Goal: Task Accomplishment & Management: Manage account settings

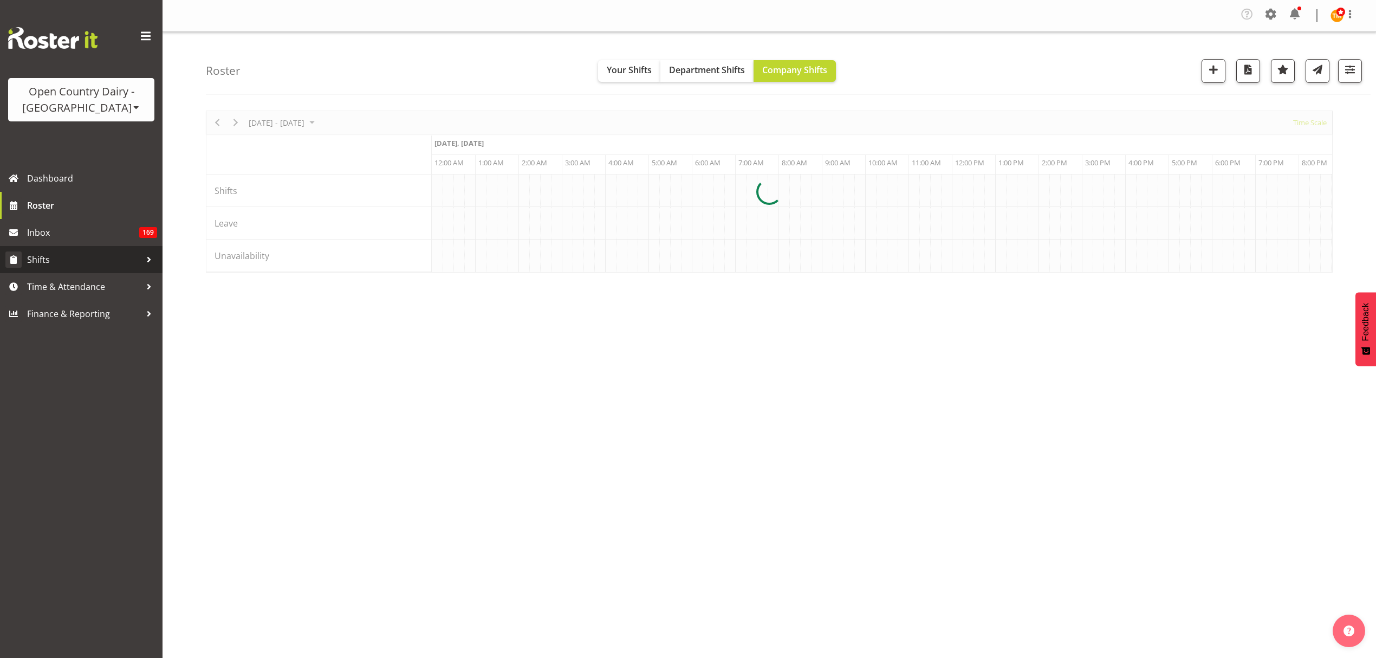
scroll to position [0, 1040]
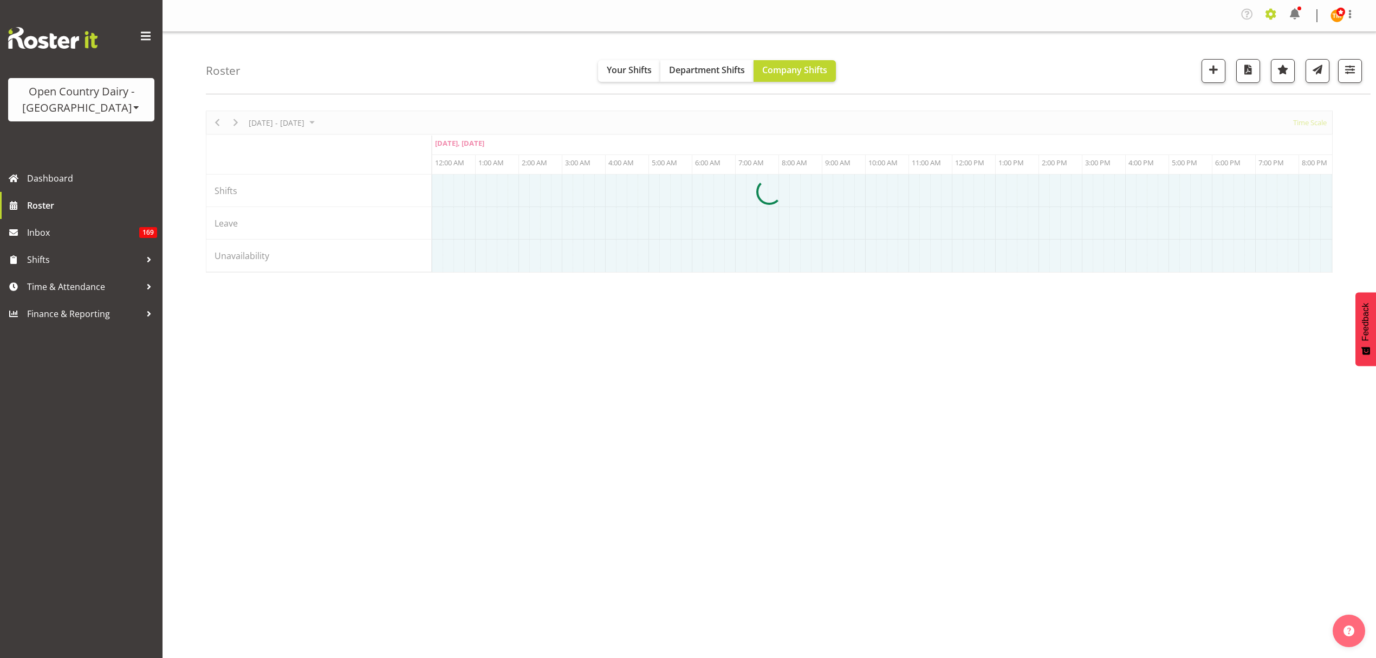
click at [1267, 14] on span at bounding box center [1271, 13] width 17 height 17
click at [1058, 83] on div "Roster Your Shifts Department Shifts Company Shifts All Locations Clear Awarua …" at bounding box center [788, 63] width 1165 height 62
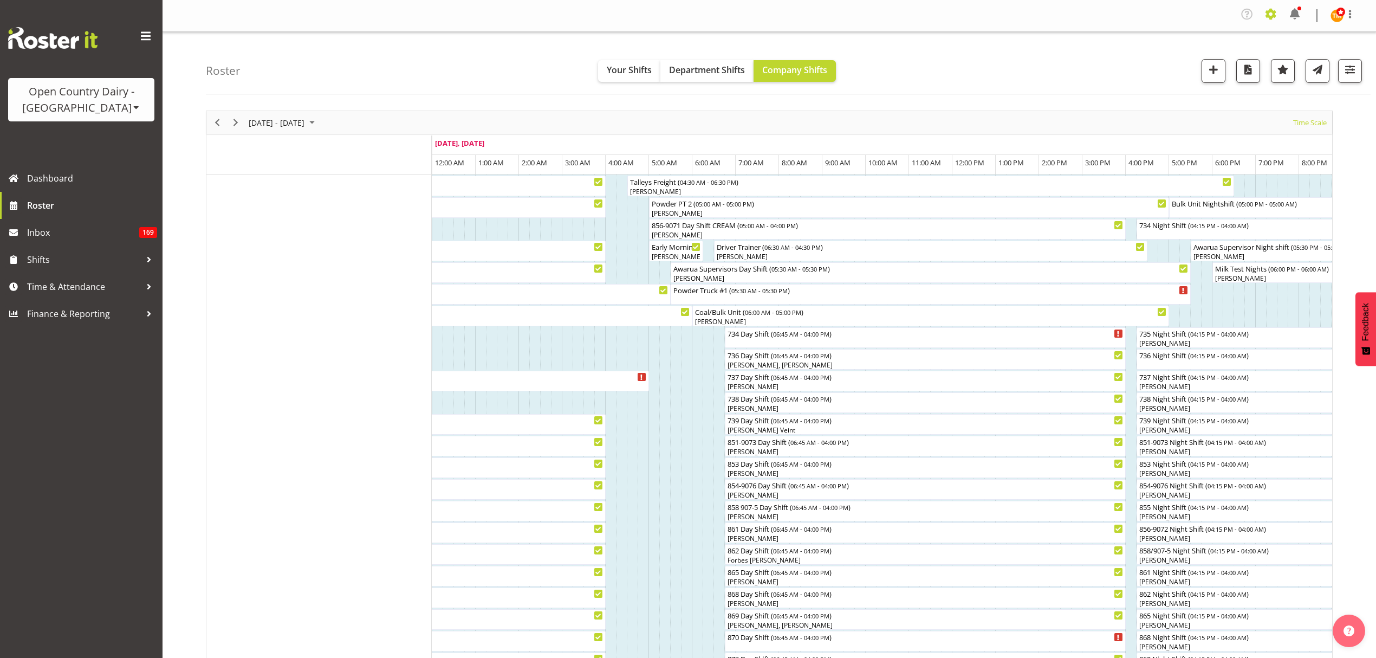
click at [1273, 16] on span at bounding box center [1271, 13] width 17 height 17
click at [1161, 121] on link "Employees" at bounding box center [1205, 121] width 150 height 20
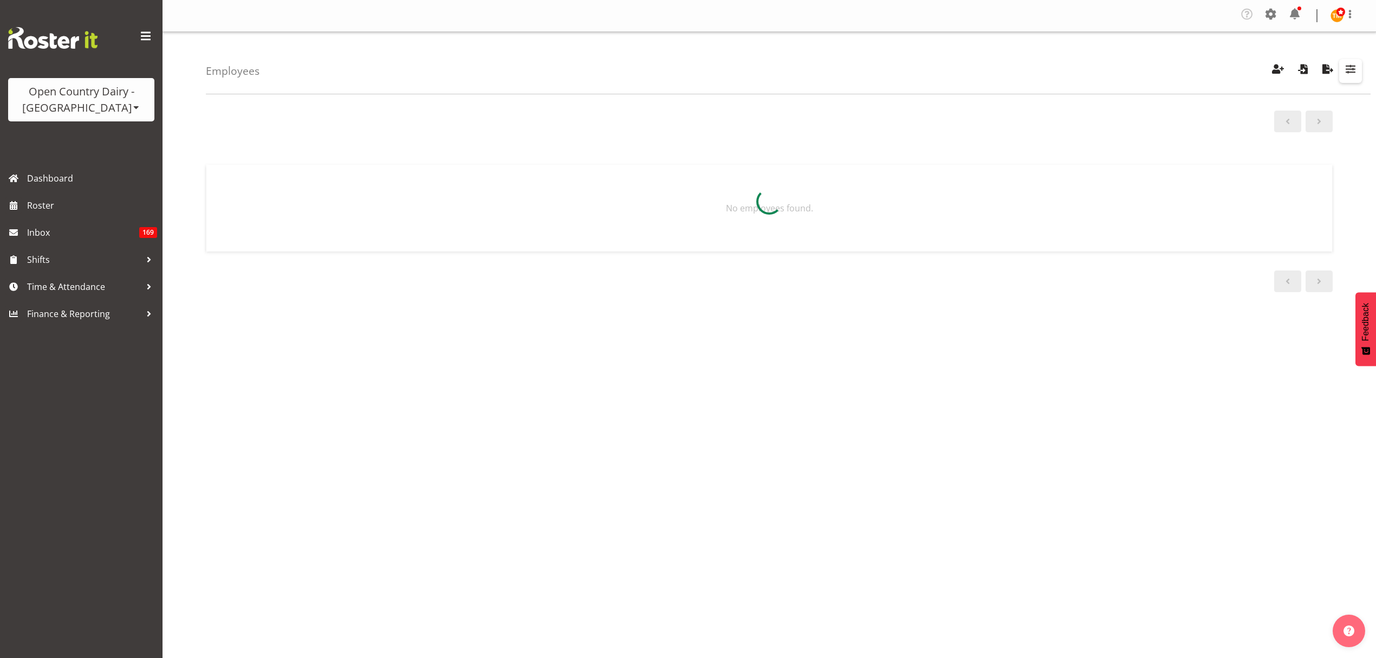
click at [1349, 64] on span "button" at bounding box center [1351, 69] width 14 height 14
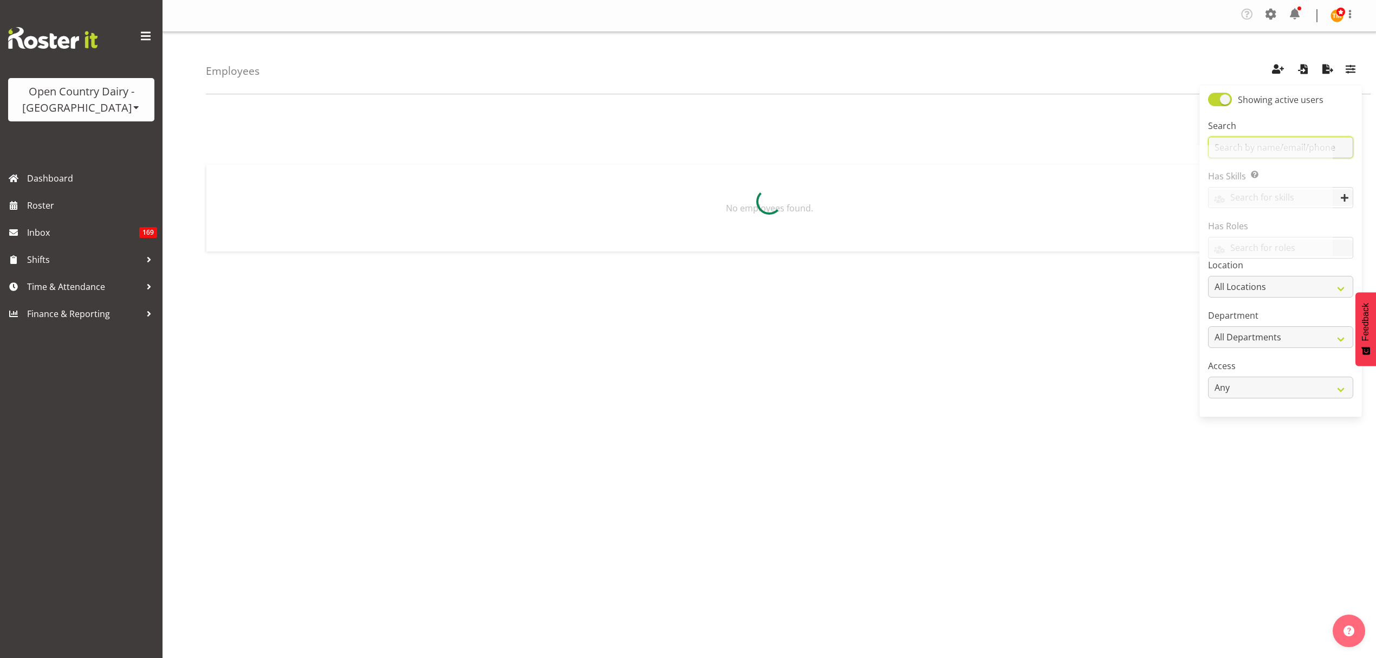
click at [1284, 139] on input "text" at bounding box center [1280, 148] width 145 height 22
click at [1332, 153] on div at bounding box center [769, 201] width 1127 height 112
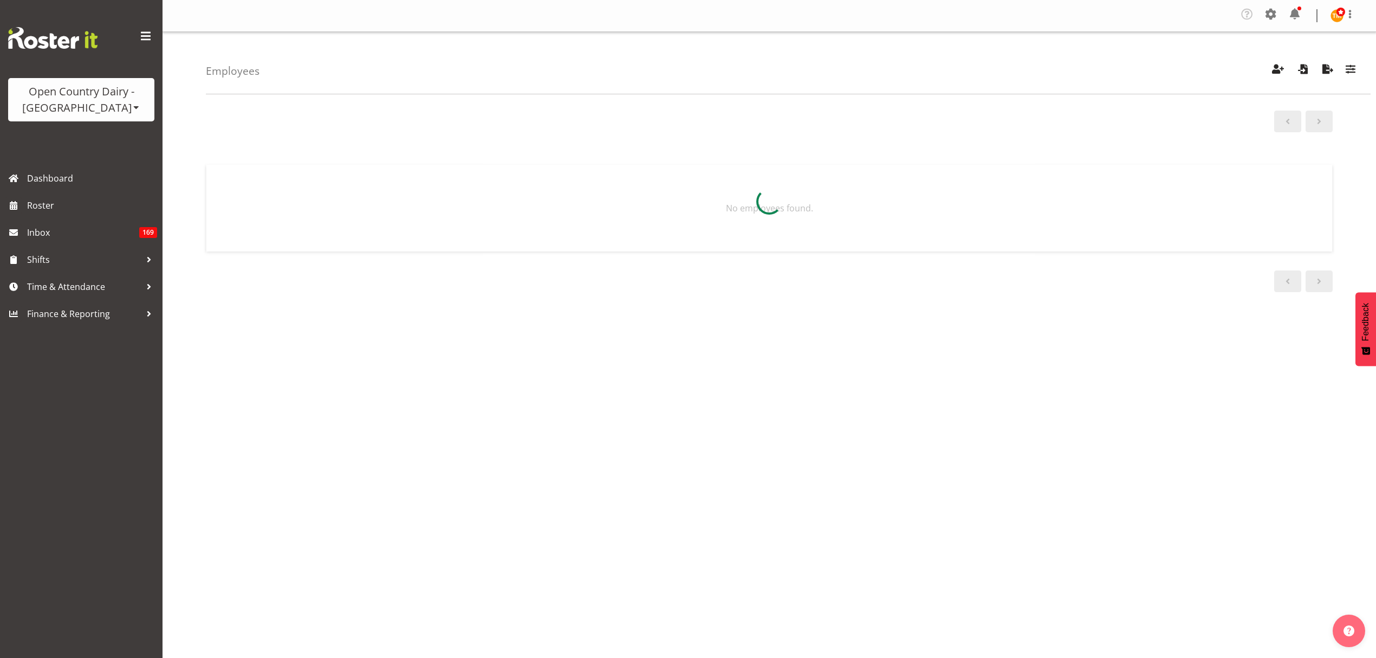
click at [1284, 152] on div at bounding box center [769, 201] width 1127 height 112
click at [1359, 68] on button "button" at bounding box center [1351, 71] width 23 height 24
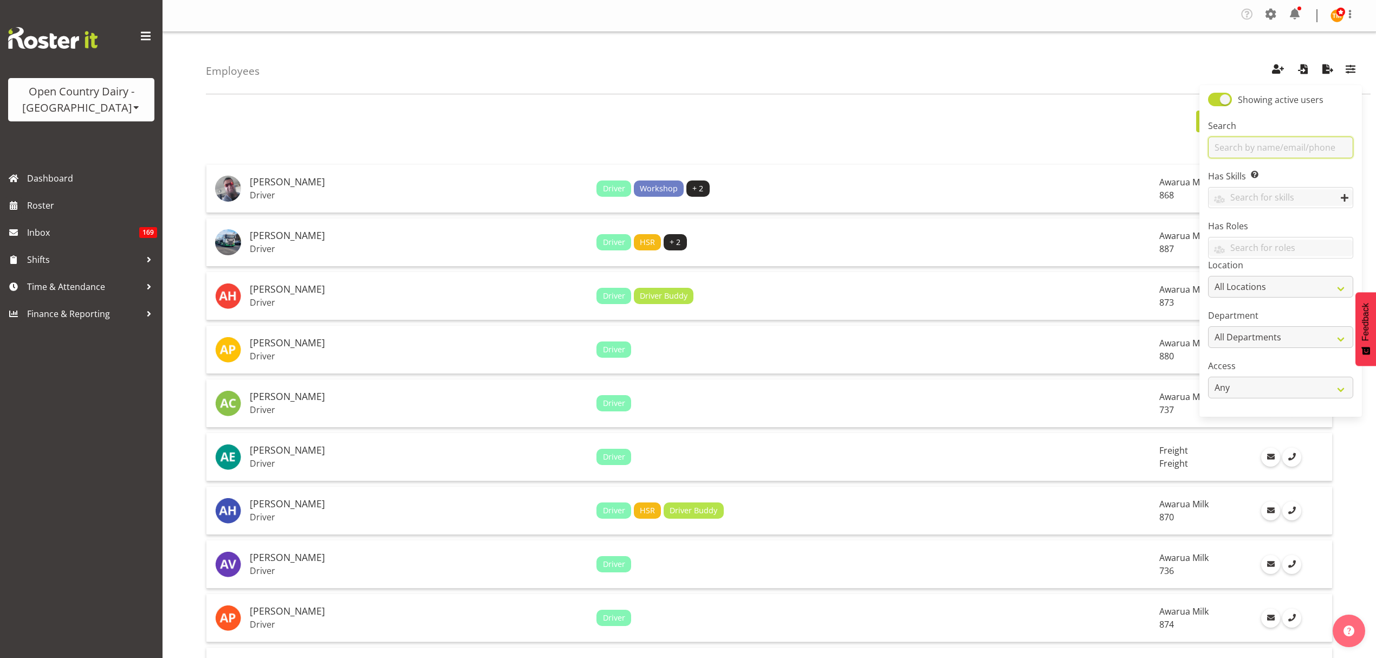
click at [1323, 150] on input "text" at bounding box center [1280, 148] width 145 height 22
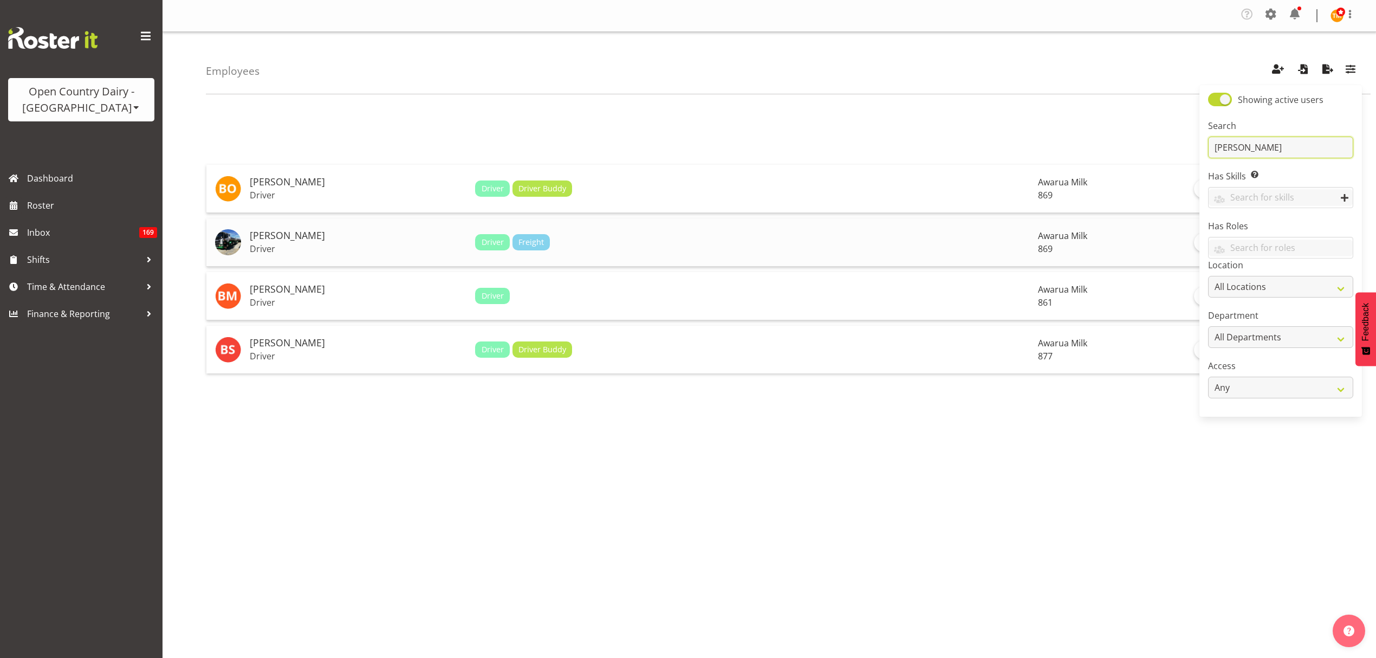
type input "barry"
click at [379, 256] on td "Barry Johnston Driver" at bounding box center [357, 242] width 225 height 48
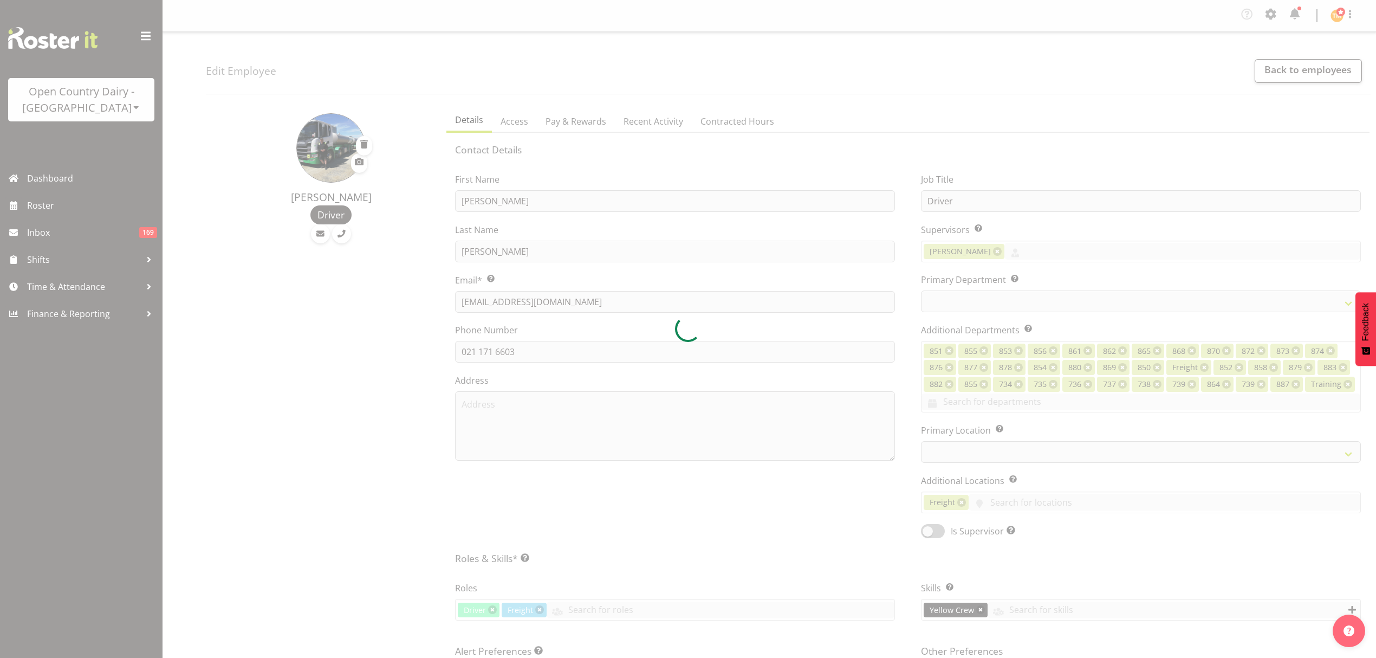
select select "TimelineWeek"
select select
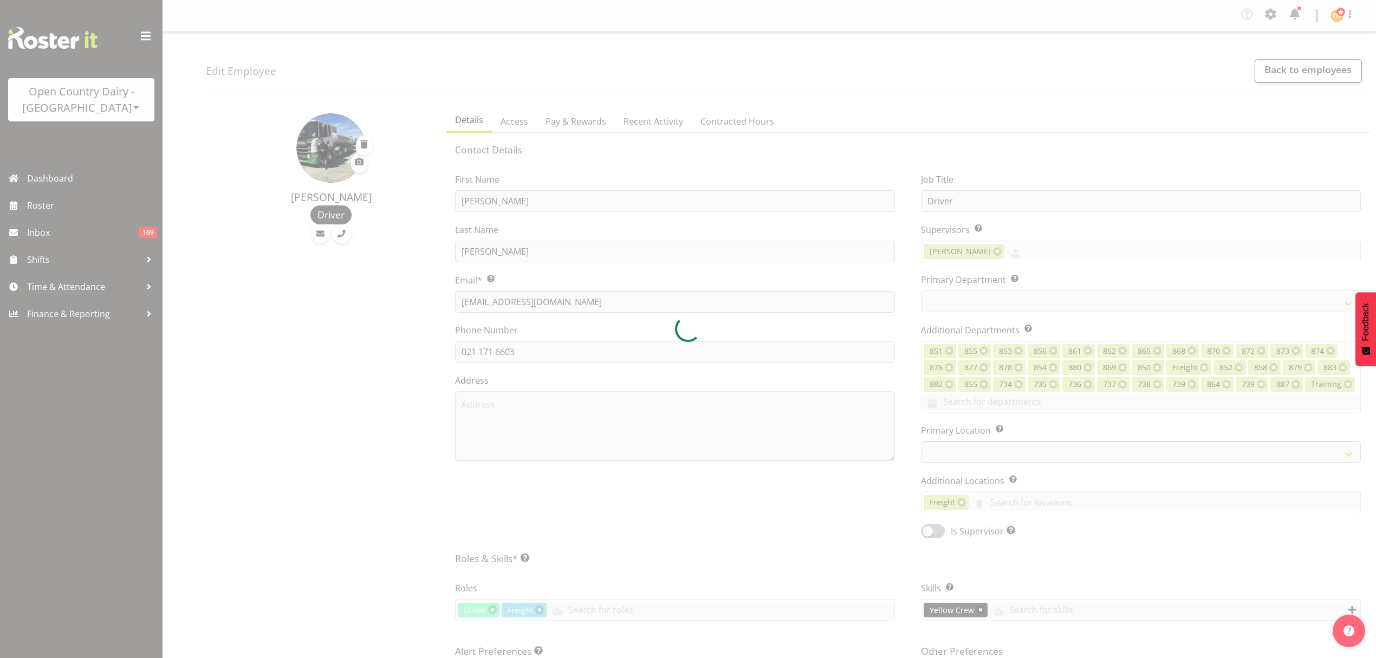
select select "682"
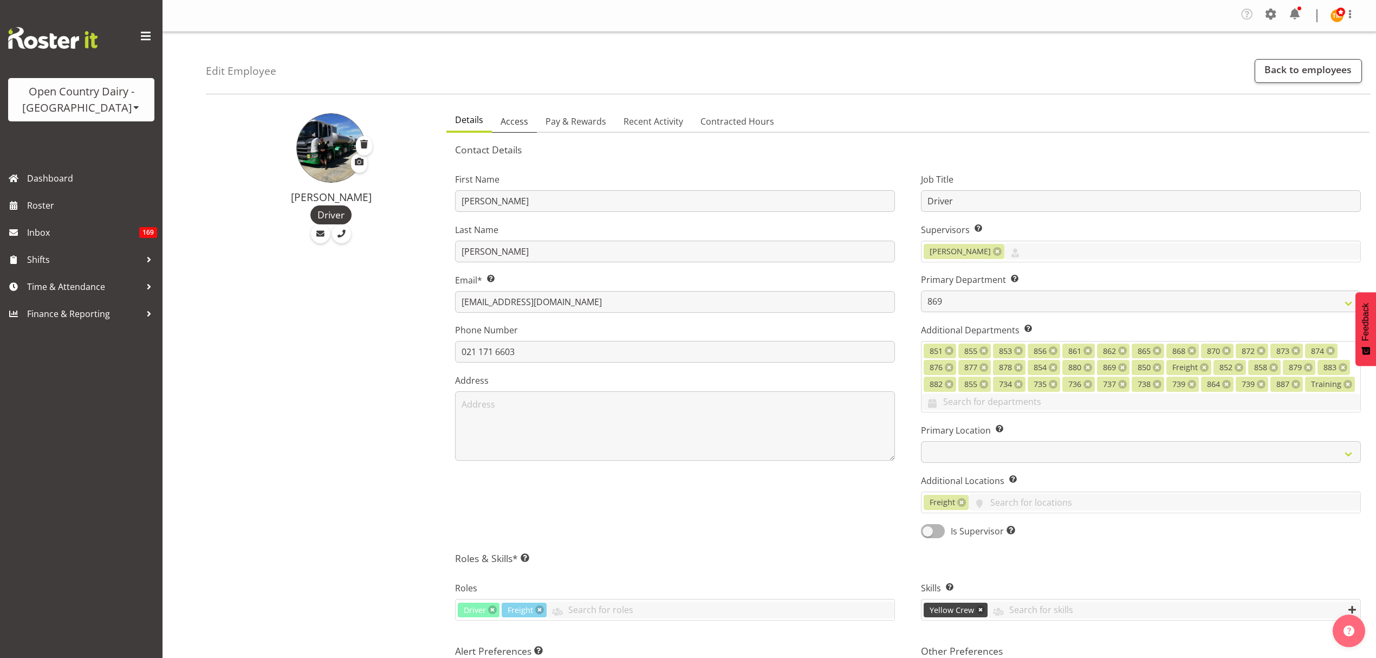
click at [527, 132] on link "Access" at bounding box center [514, 122] width 45 height 23
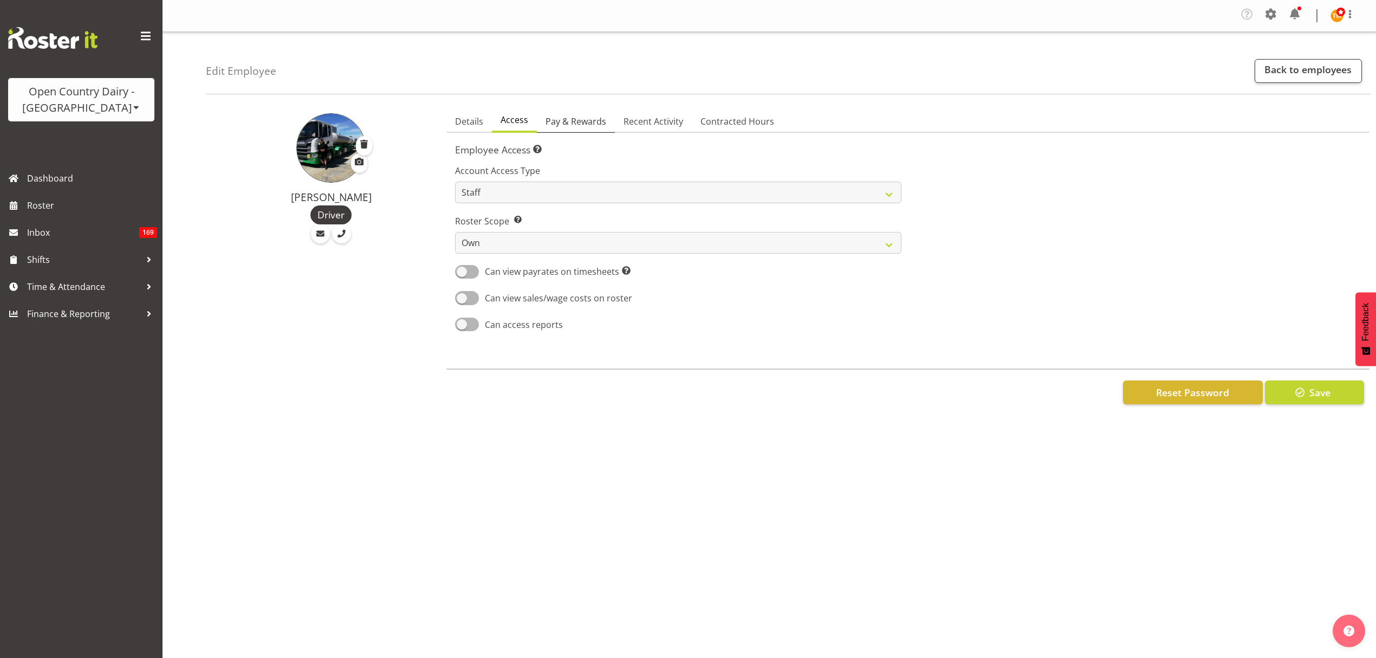
click at [562, 127] on span "Pay & Rewards" at bounding box center [576, 121] width 61 height 13
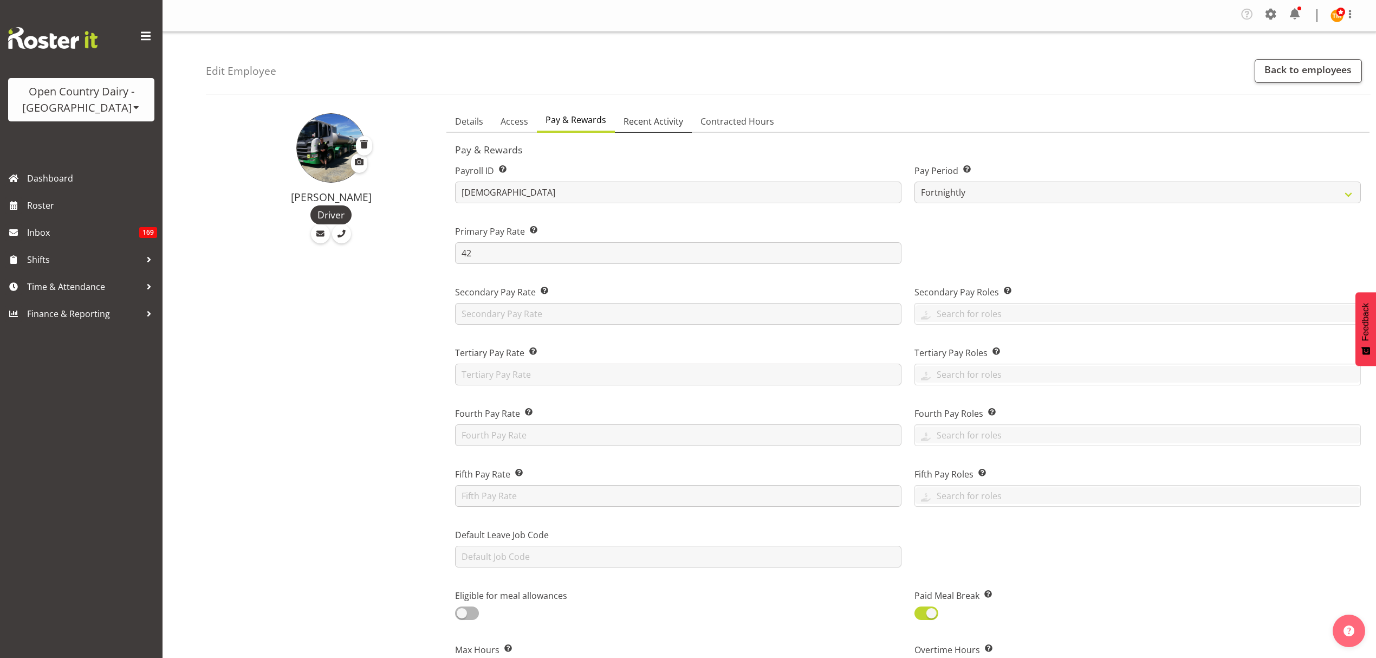
click at [664, 111] on link "Recent Activity" at bounding box center [653, 122] width 77 height 23
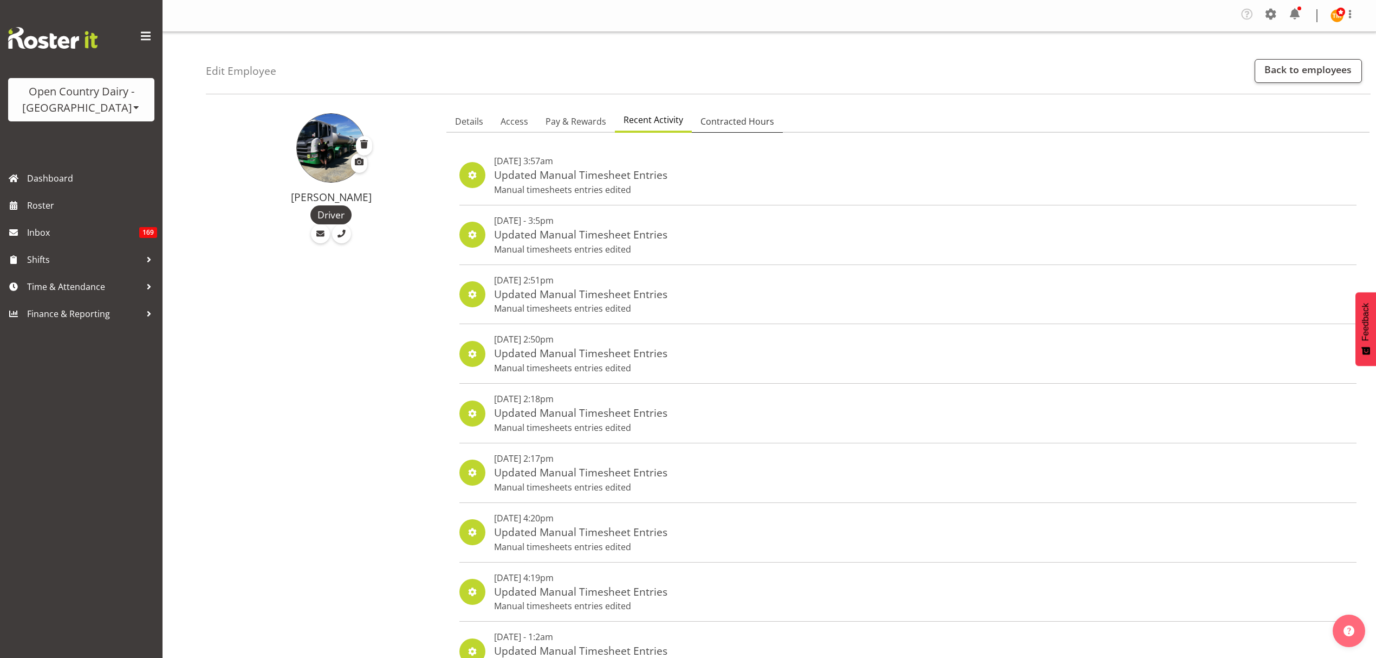
click at [722, 118] on span "Contracted Hours" at bounding box center [738, 121] width 74 height 13
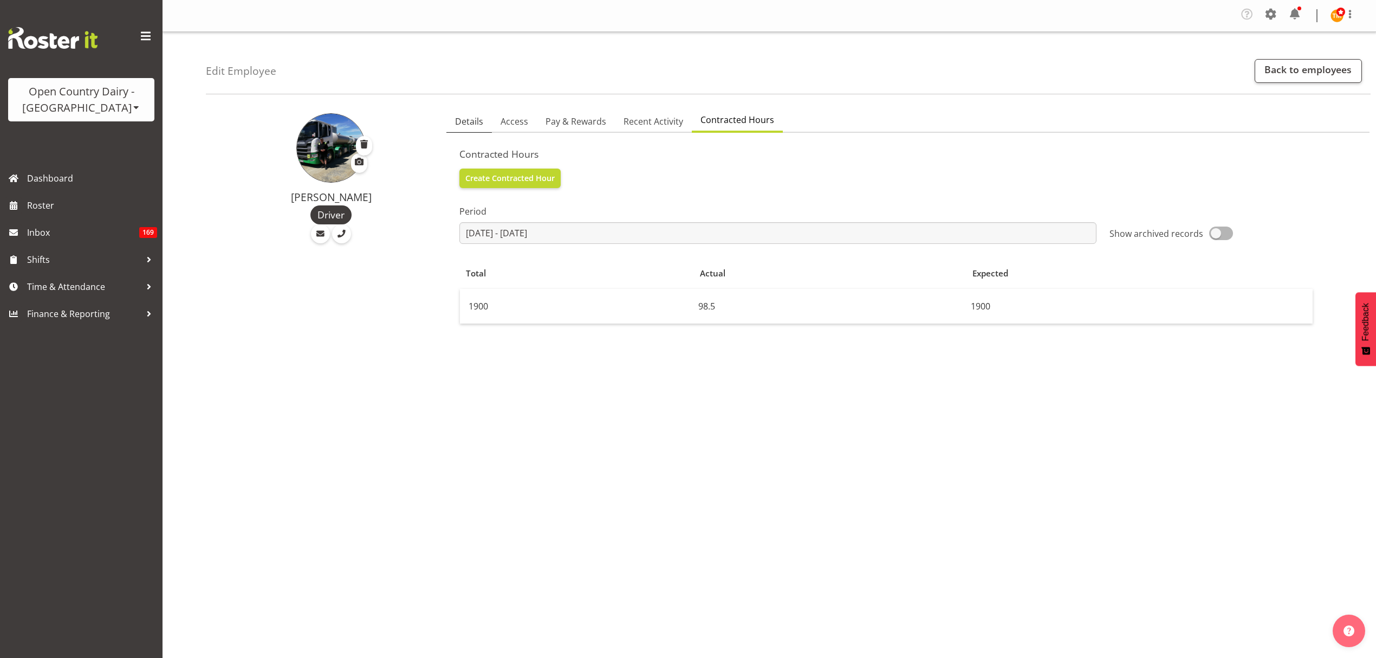
click at [473, 121] on span "Details" at bounding box center [469, 121] width 28 height 13
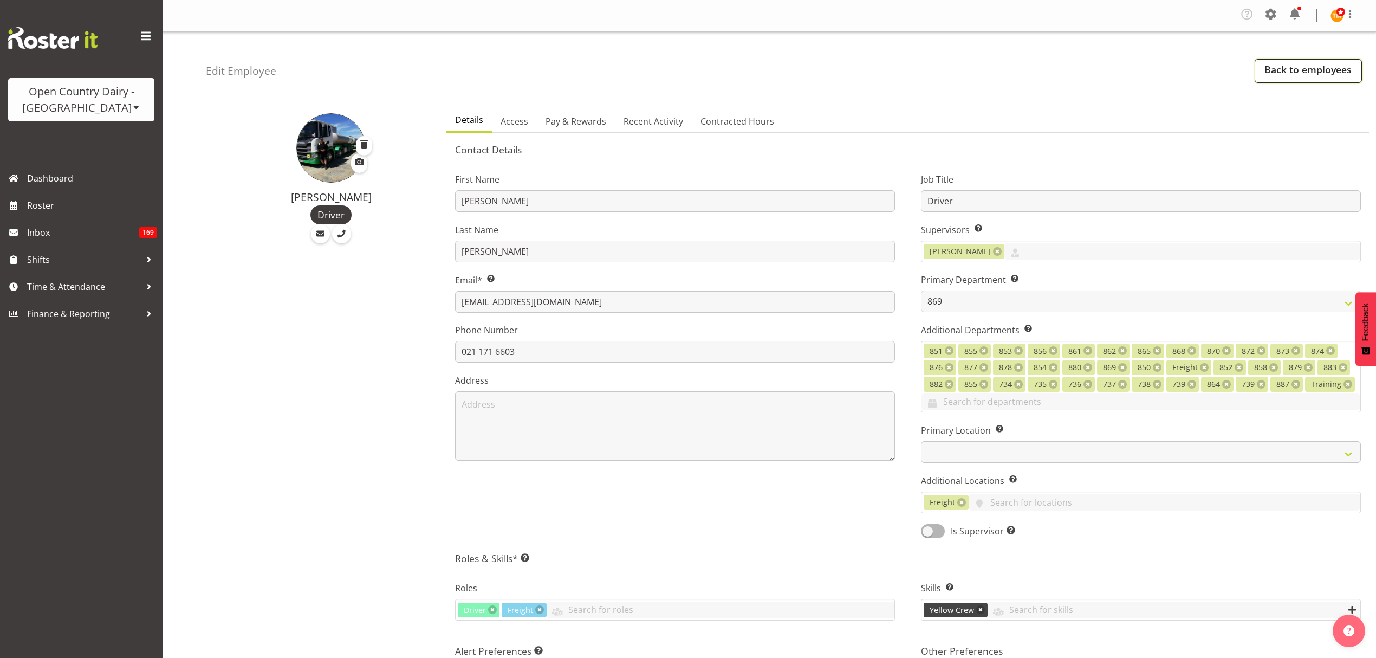
click at [1281, 72] on link "Back to employees" at bounding box center [1308, 71] width 107 height 24
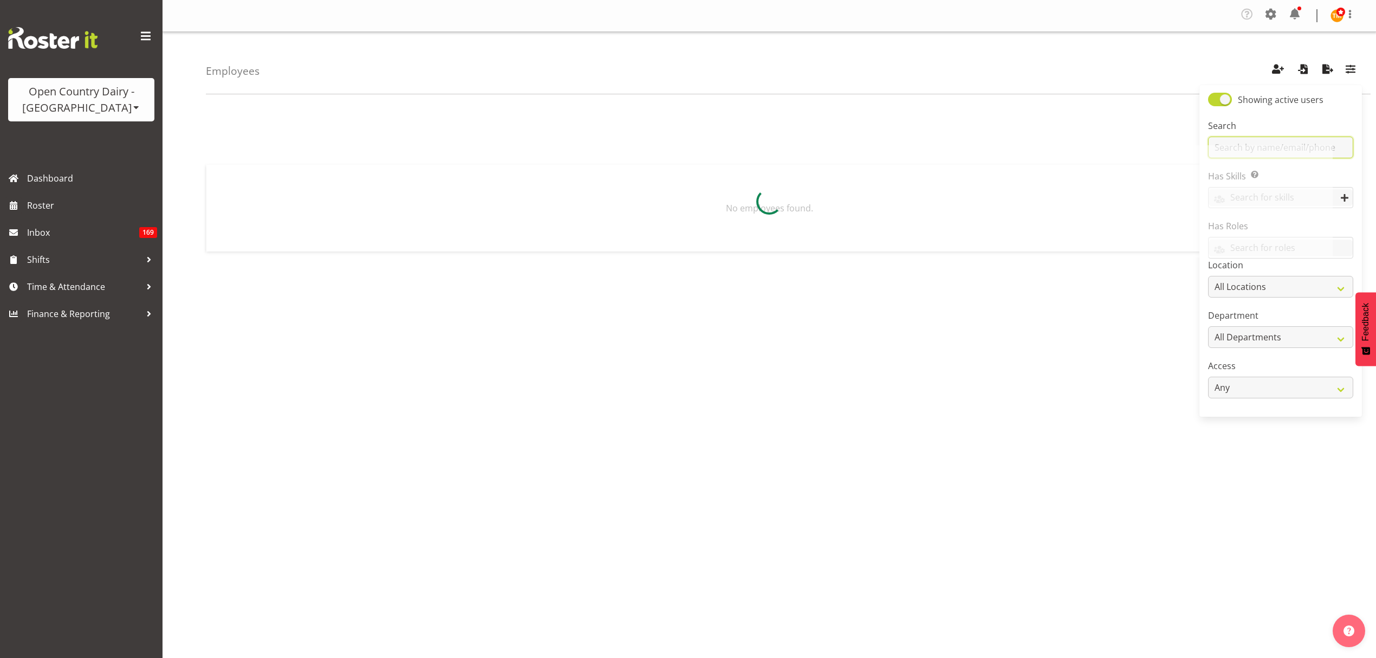
click at [1309, 138] on input "text" at bounding box center [1280, 148] width 145 height 22
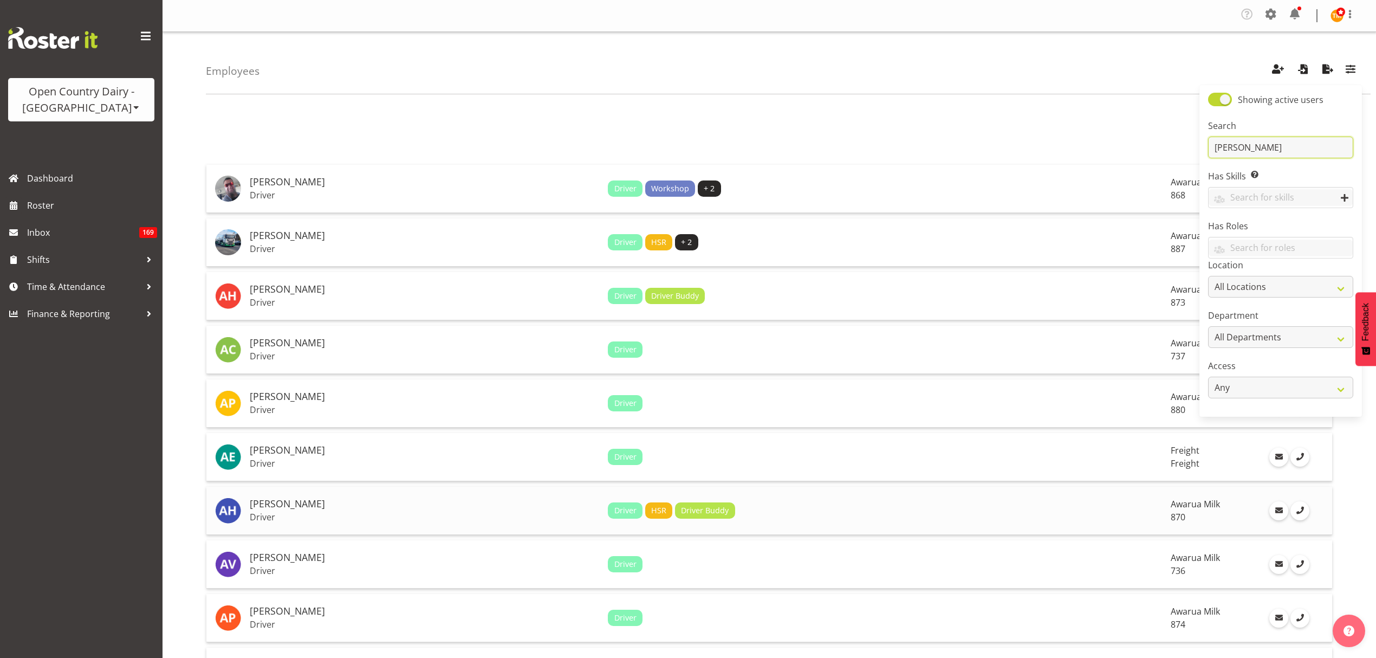
type input "[PERSON_NAME]"
click at [320, 519] on p "Driver" at bounding box center [425, 517] width 350 height 11
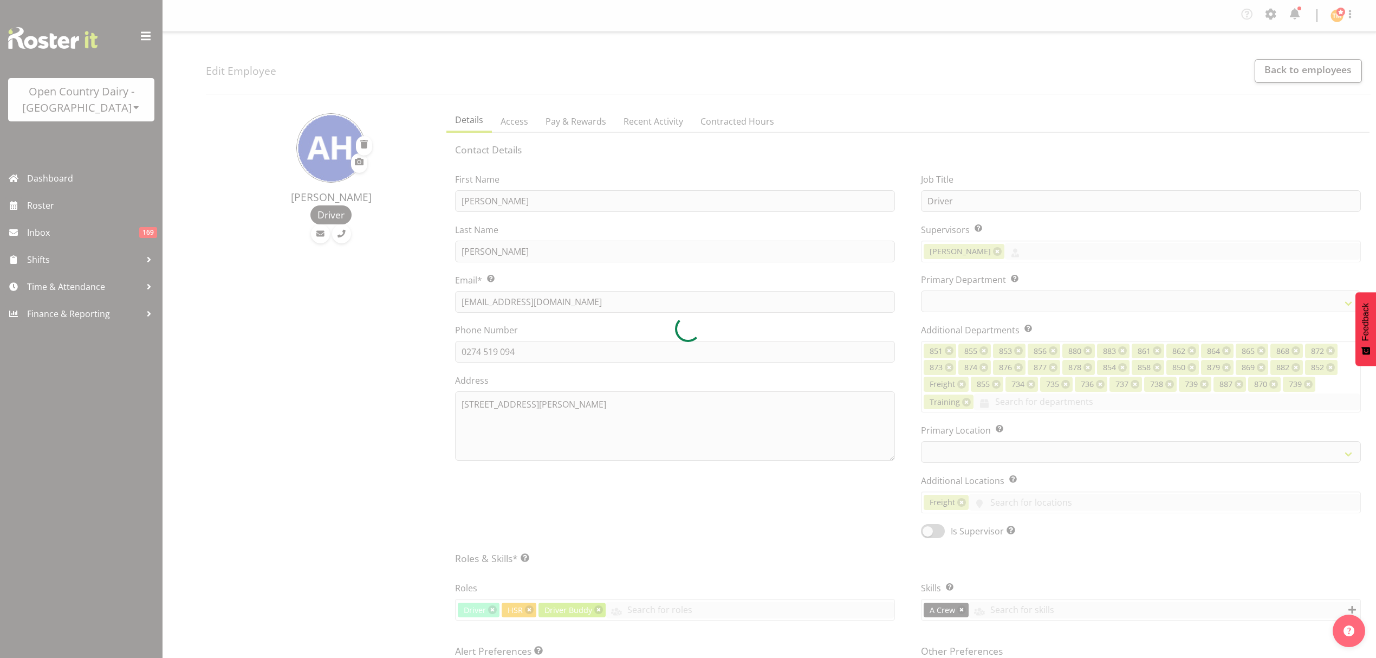
select select "TimelineWeek"
select select
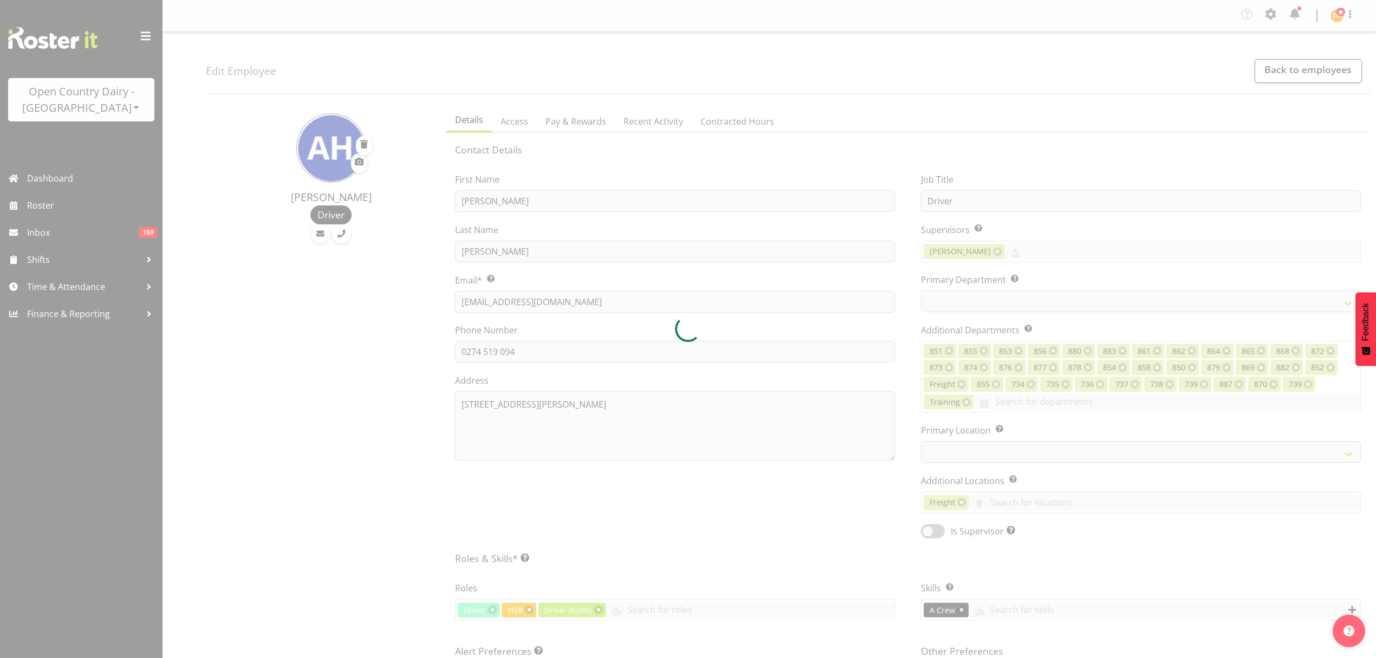
drag, startPoint x: 710, startPoint y: 109, endPoint x: 711, endPoint y: 125, distance: 15.8
click at [709, 109] on div at bounding box center [688, 329] width 1376 height 658
click at [711, 130] on div at bounding box center [688, 329] width 1376 height 658
click at [666, 143] on div at bounding box center [688, 329] width 1376 height 658
click at [704, 118] on div at bounding box center [688, 329] width 1376 height 658
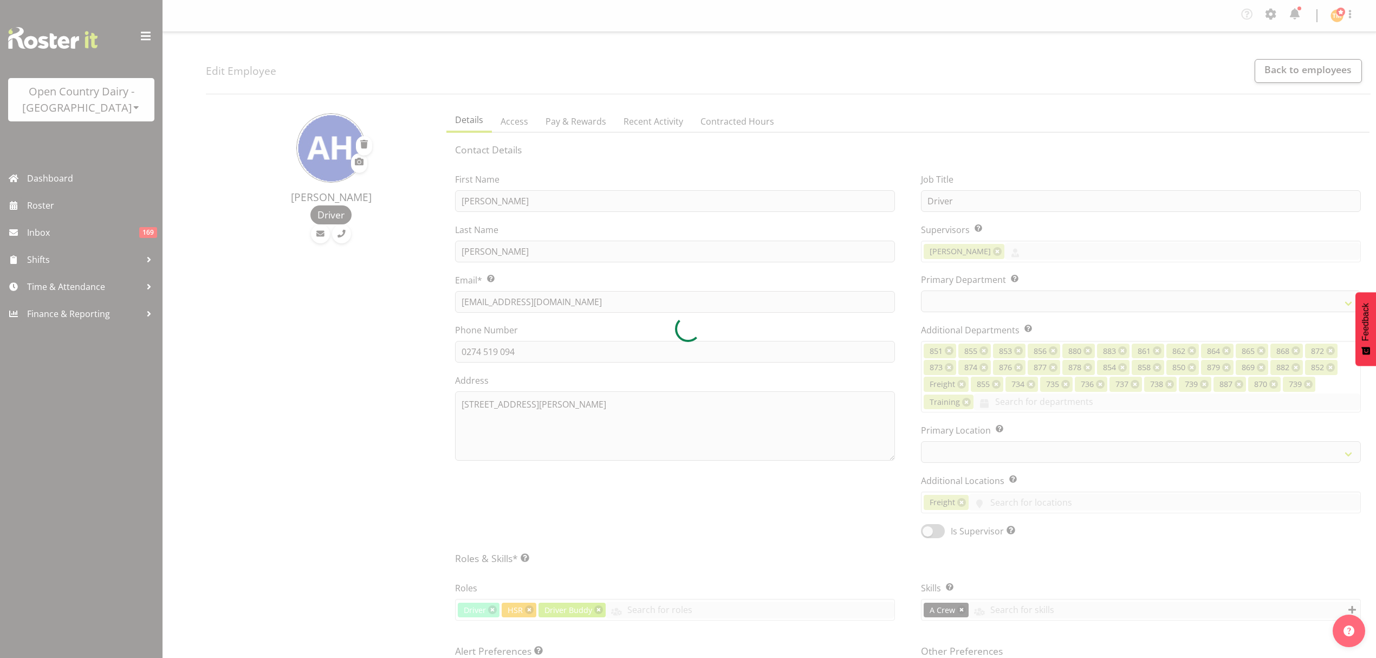
select select "683"
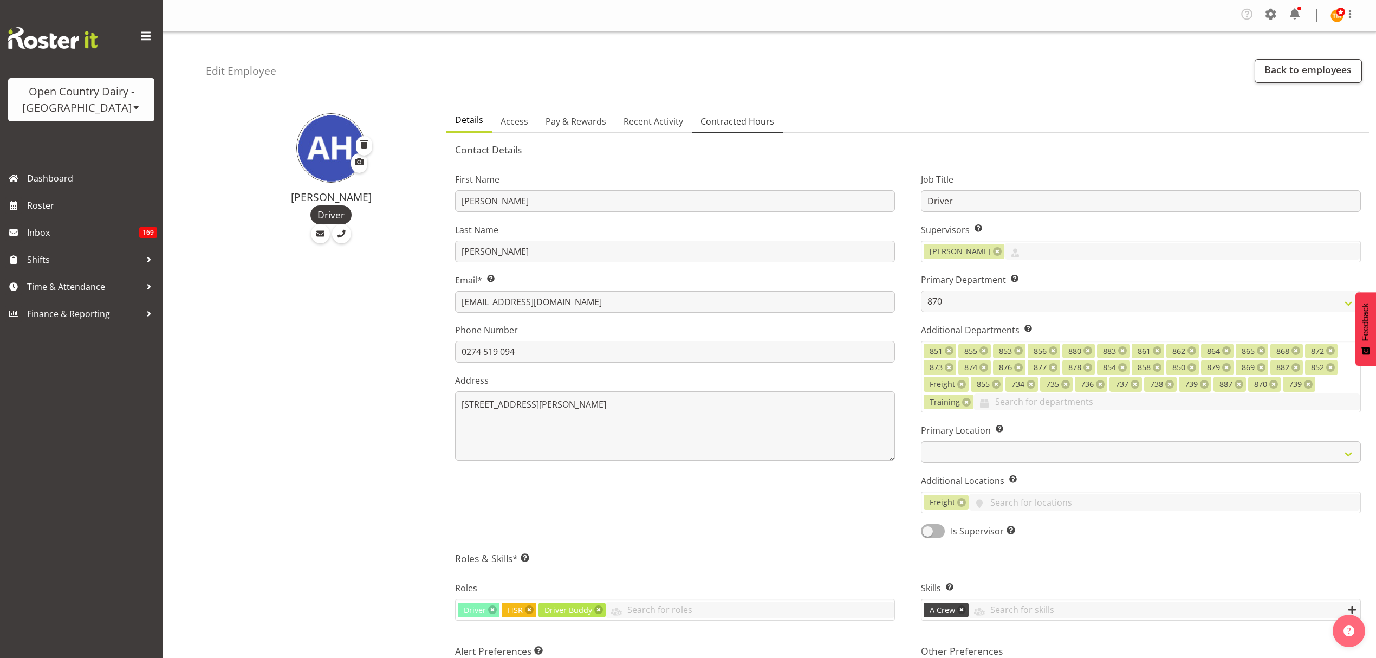
click at [706, 119] on span "Contracted Hours" at bounding box center [738, 121] width 74 height 13
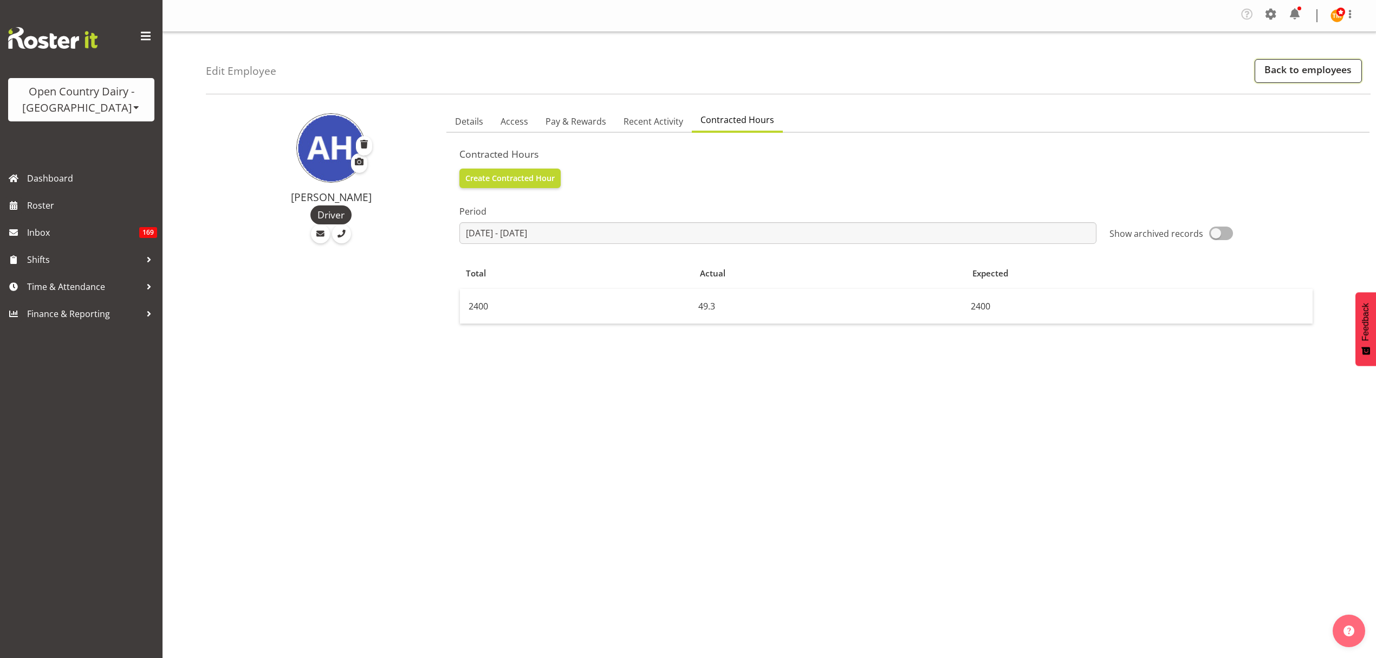
click at [1277, 67] on link "Back to employees" at bounding box center [1308, 71] width 107 height 24
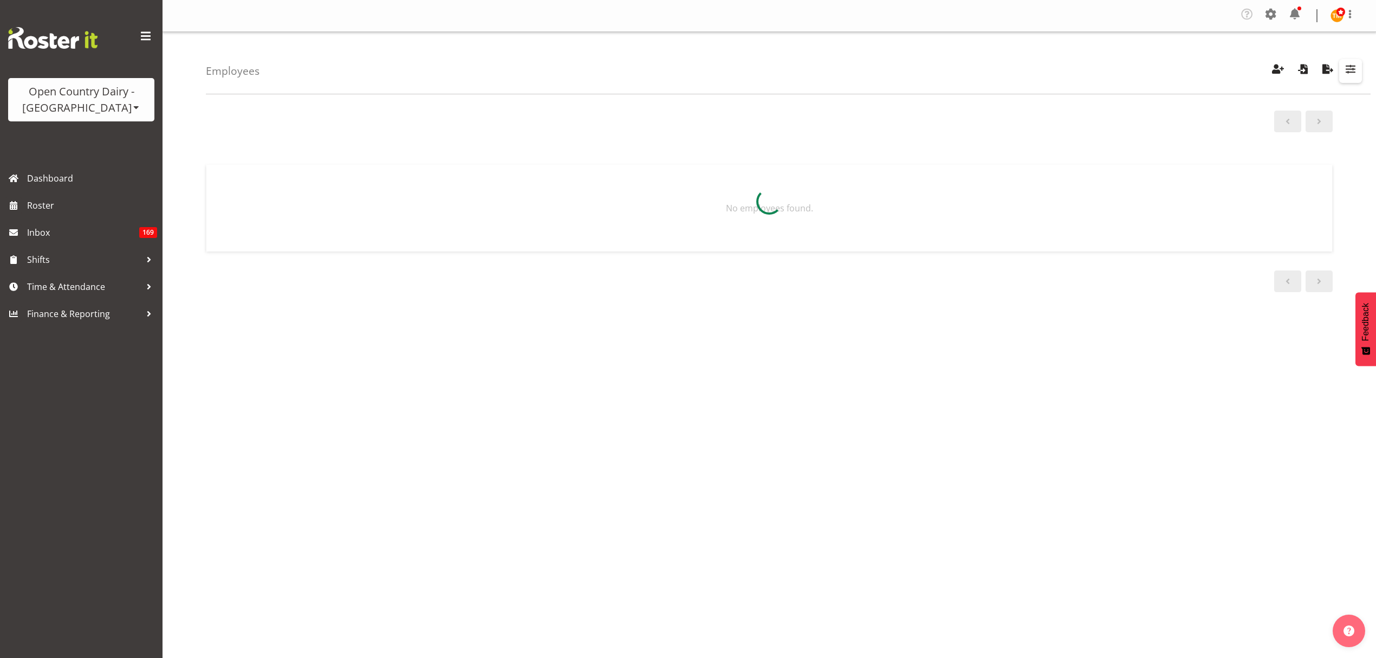
click at [1353, 63] on span "button" at bounding box center [1351, 69] width 14 height 14
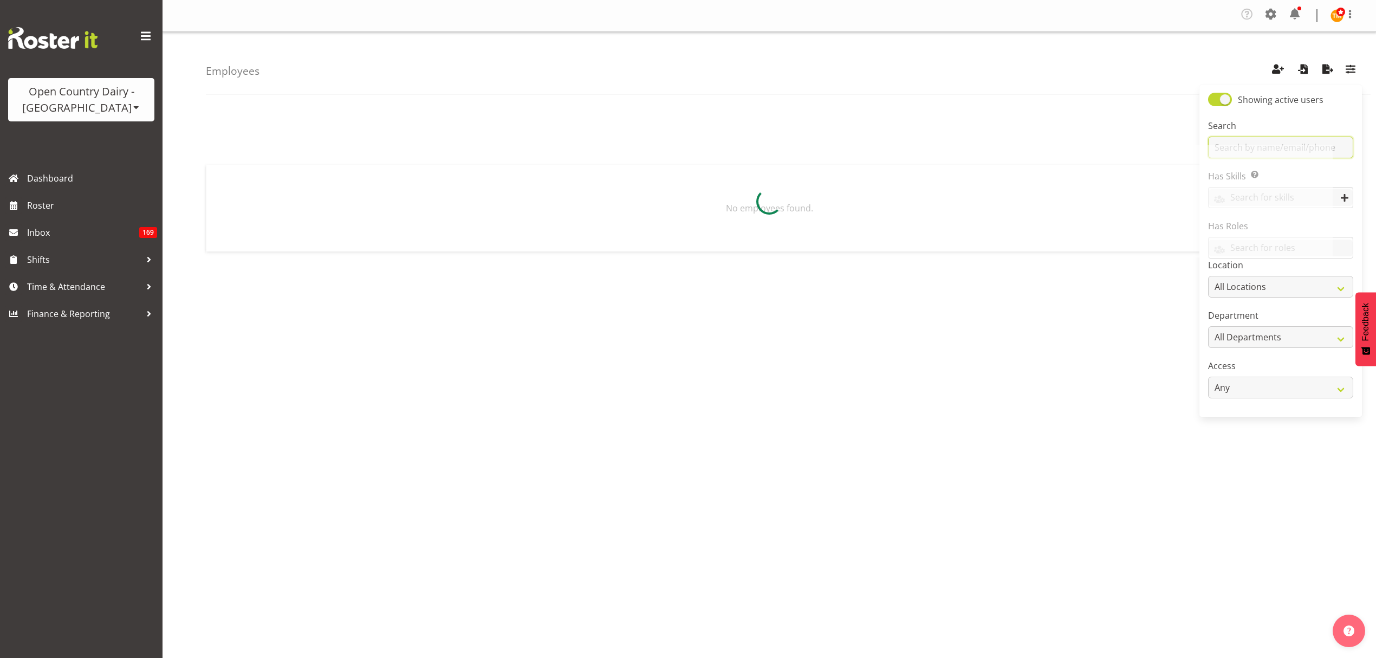
click at [1342, 146] on input "text" at bounding box center [1280, 148] width 145 height 22
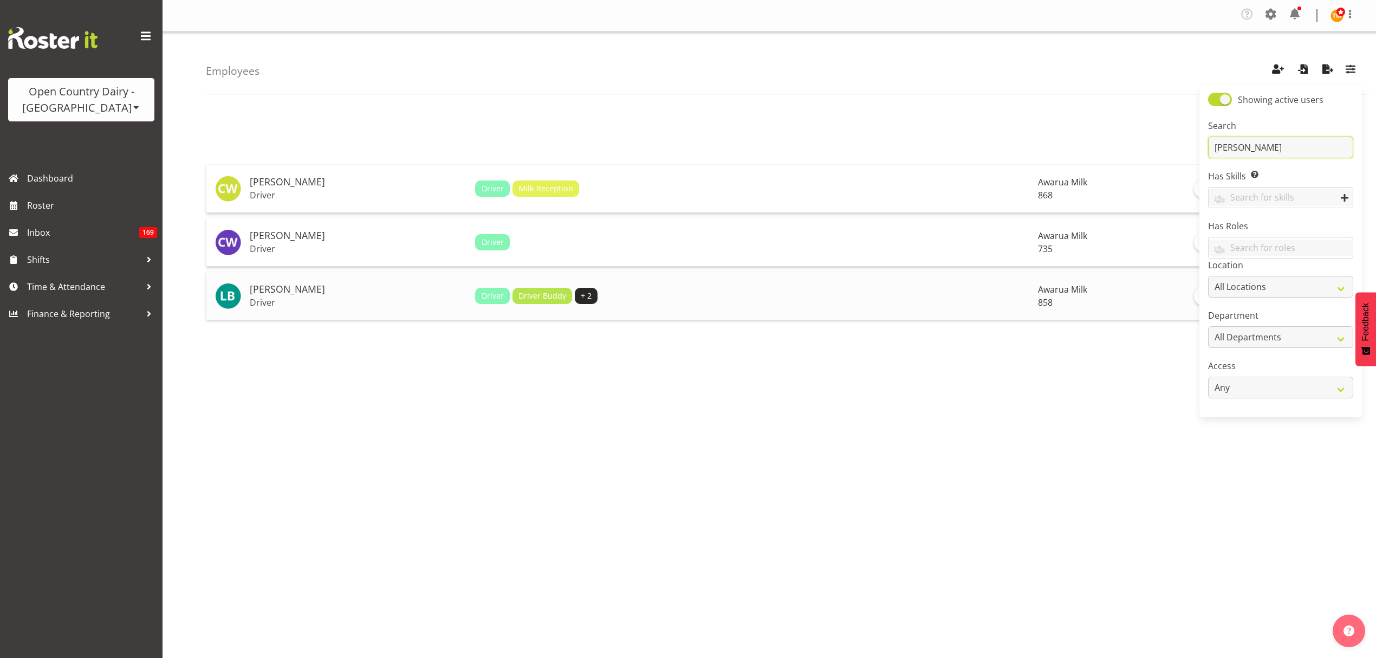
type input "liam"
click at [365, 307] on p "Driver" at bounding box center [358, 302] width 217 height 11
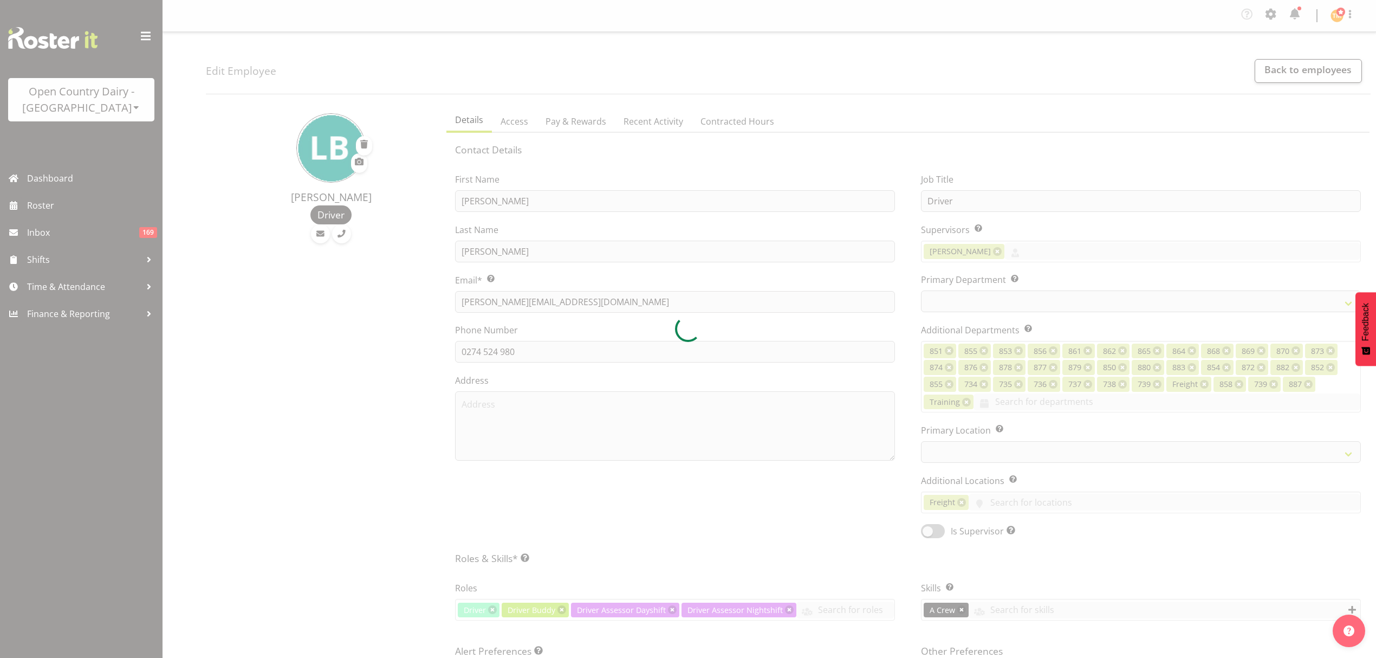
select select "TimelineWeek"
select select
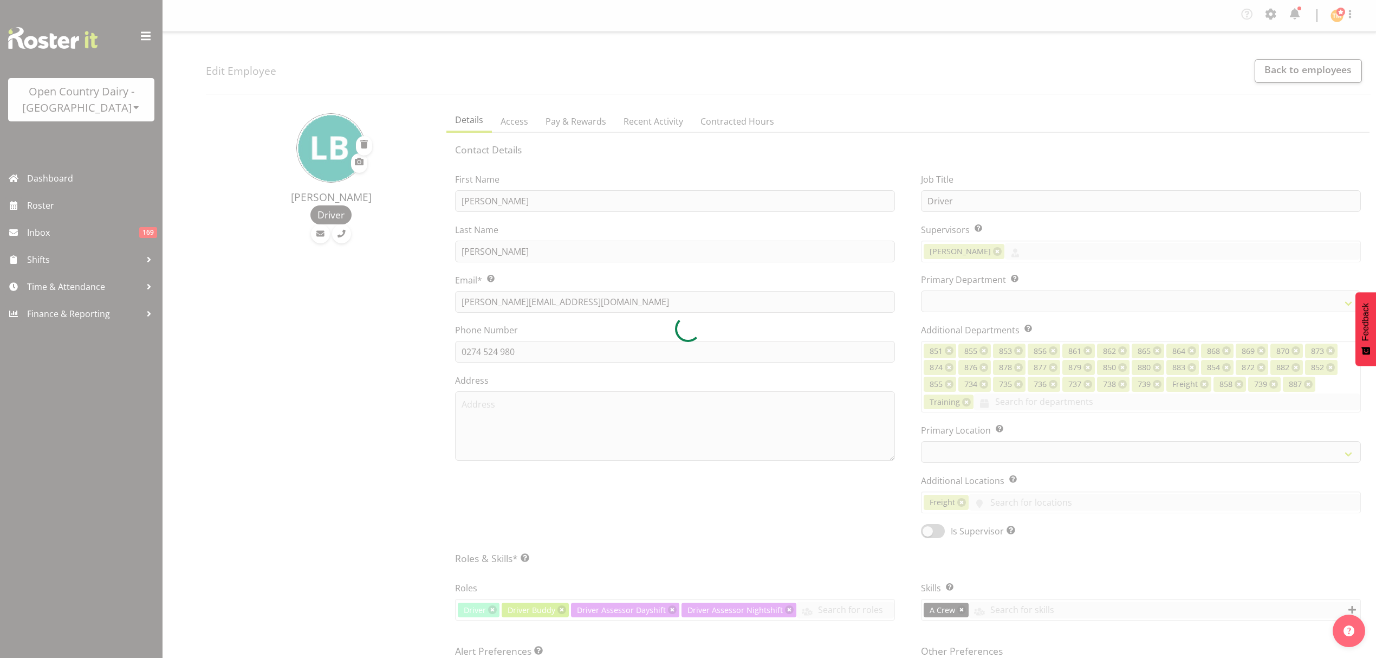
select select "783"
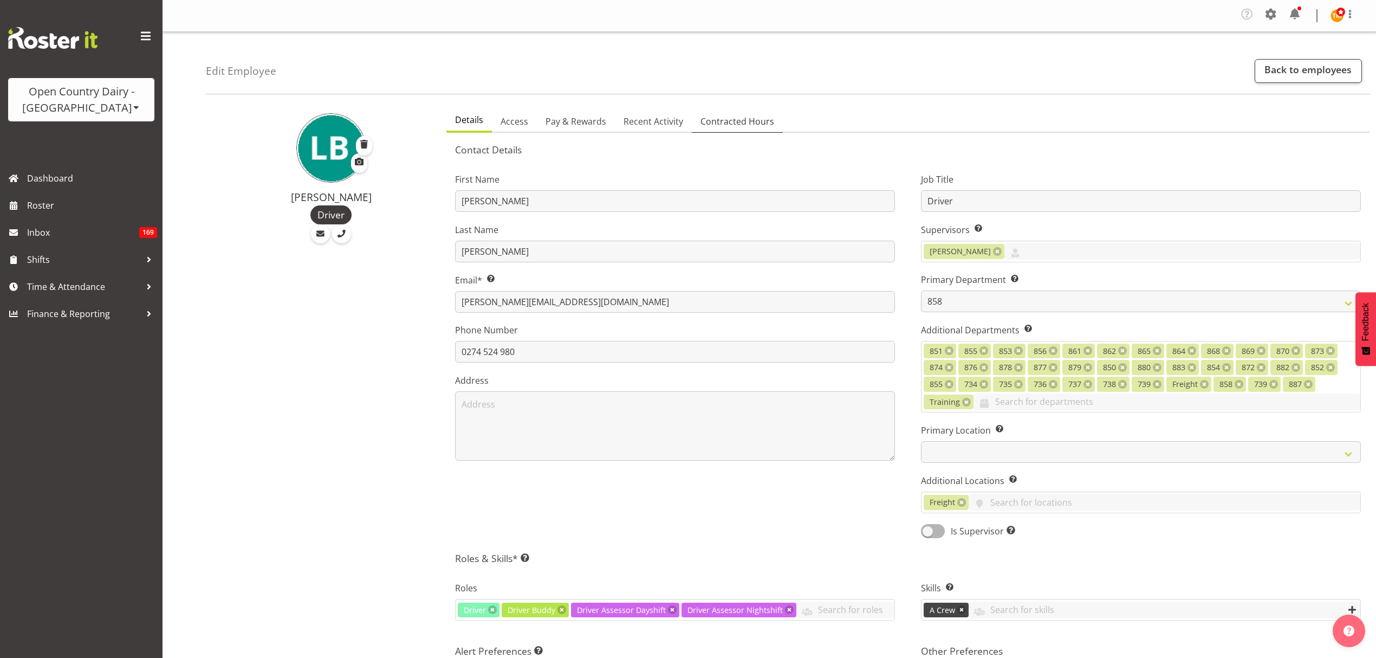
click at [733, 124] on span "Contracted Hours" at bounding box center [738, 121] width 74 height 13
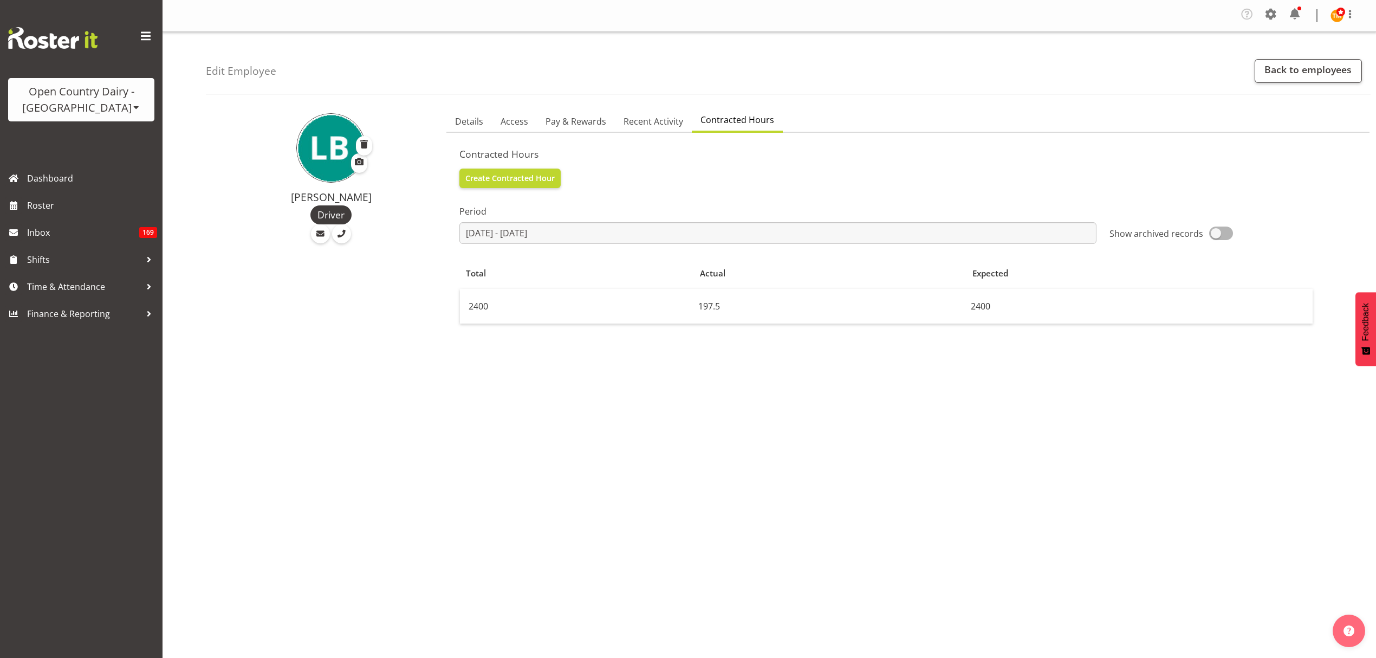
click at [475, 98] on div "Edit Employee Back to employees [PERSON_NAME] Driver Details Access Pay & Rewar…" at bounding box center [770, 373] width 1214 height 683
click at [480, 118] on span "Details" at bounding box center [469, 121] width 28 height 13
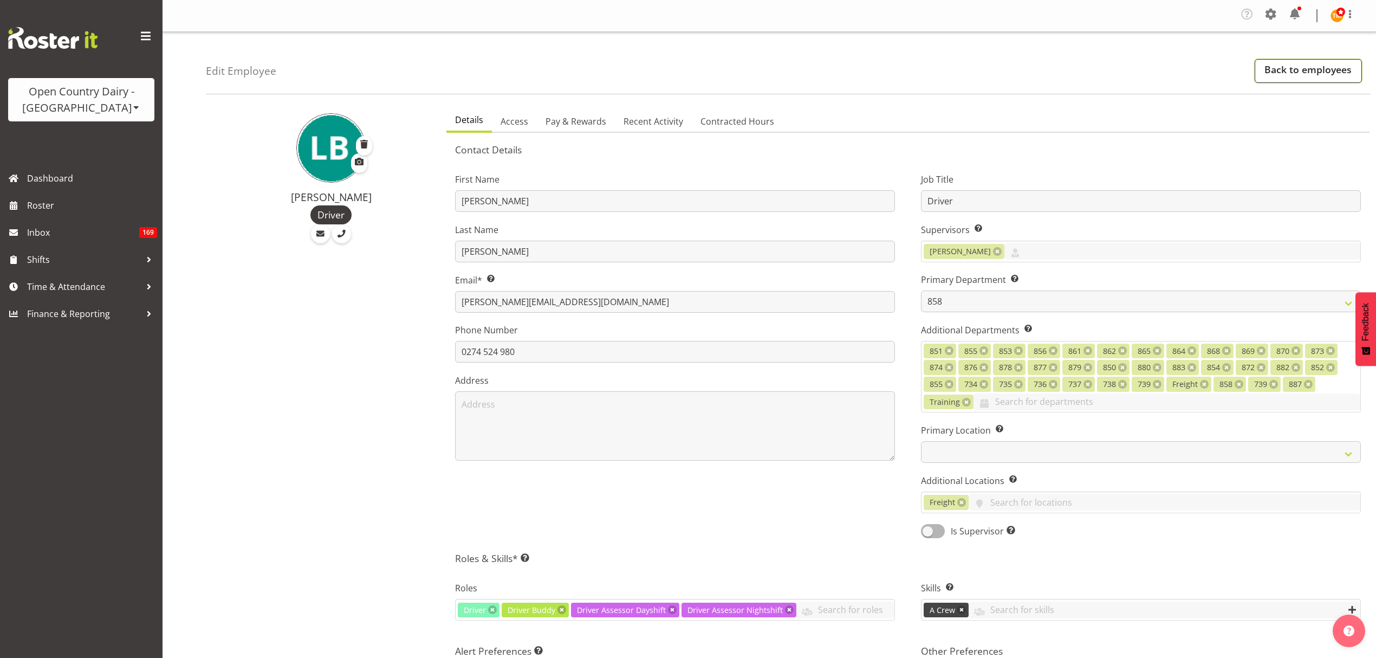
click at [1268, 72] on link "Back to employees" at bounding box center [1308, 71] width 107 height 24
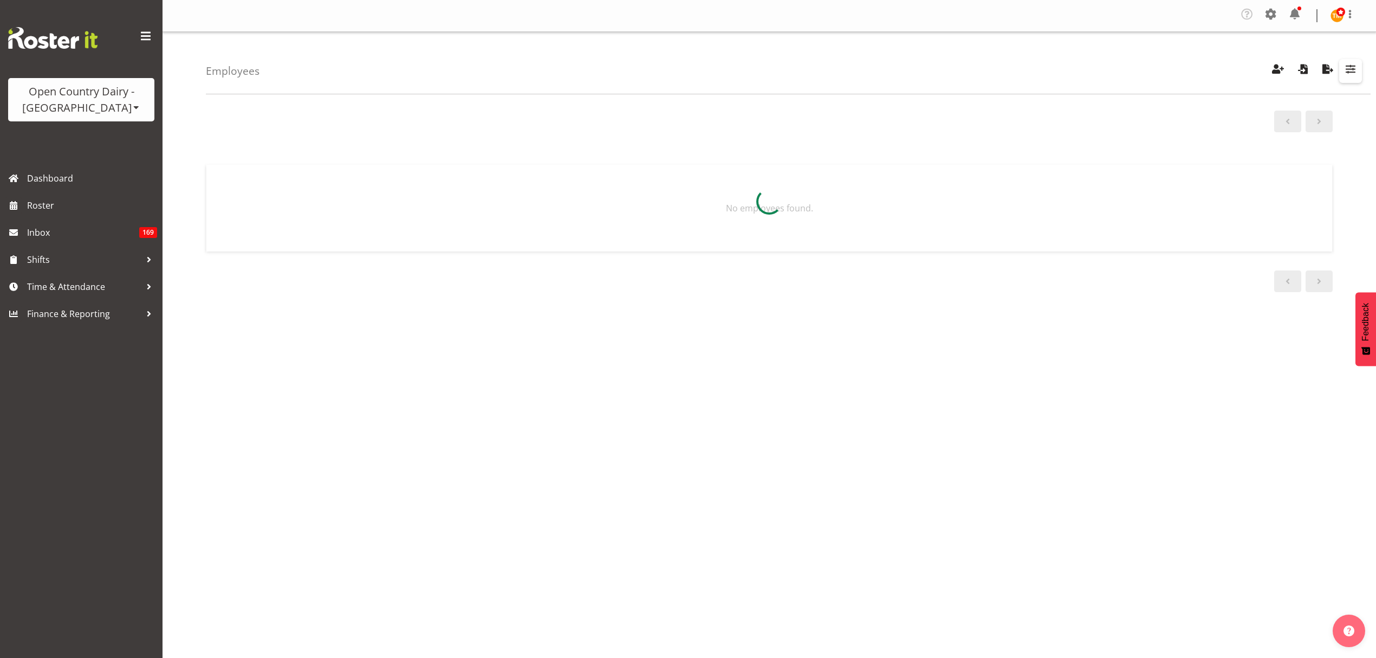
click at [1347, 66] on span "button" at bounding box center [1351, 69] width 14 height 14
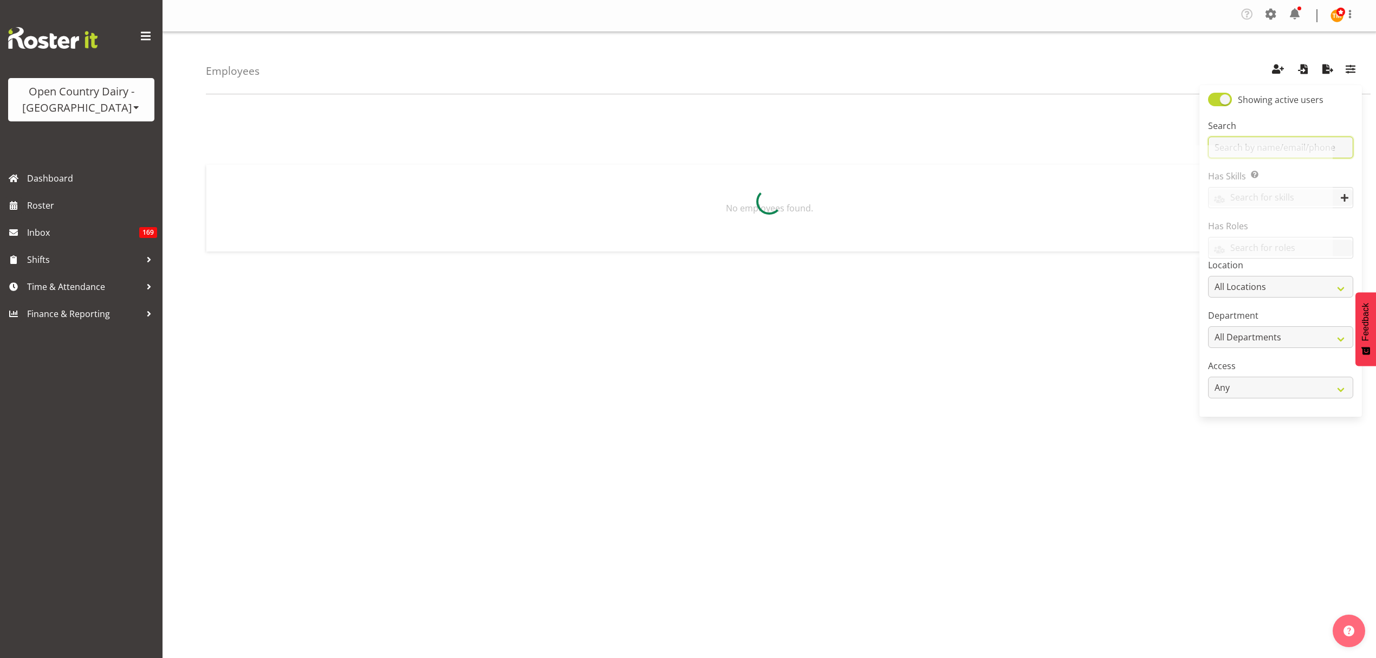
click at [1332, 145] on input "text" at bounding box center [1280, 148] width 145 height 22
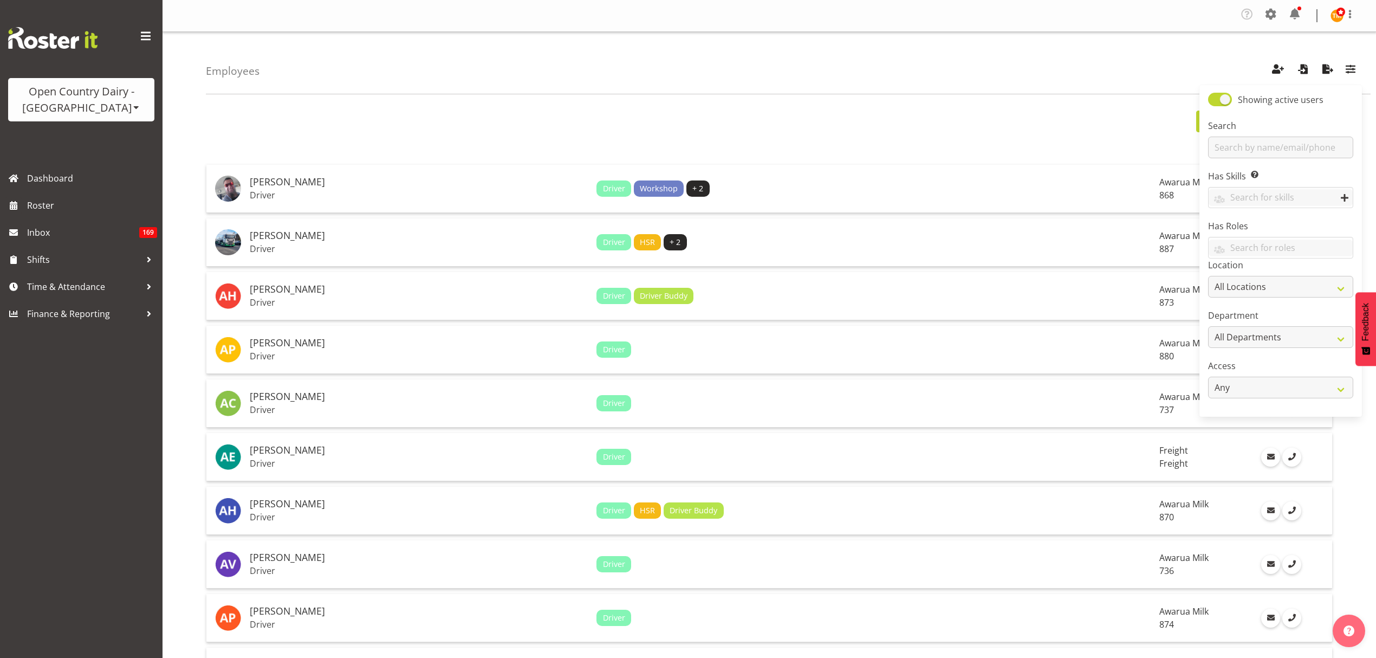
click at [1087, 38] on div "Employees Showing active users Search Has Skills Enter any skills required for …" at bounding box center [788, 63] width 1165 height 62
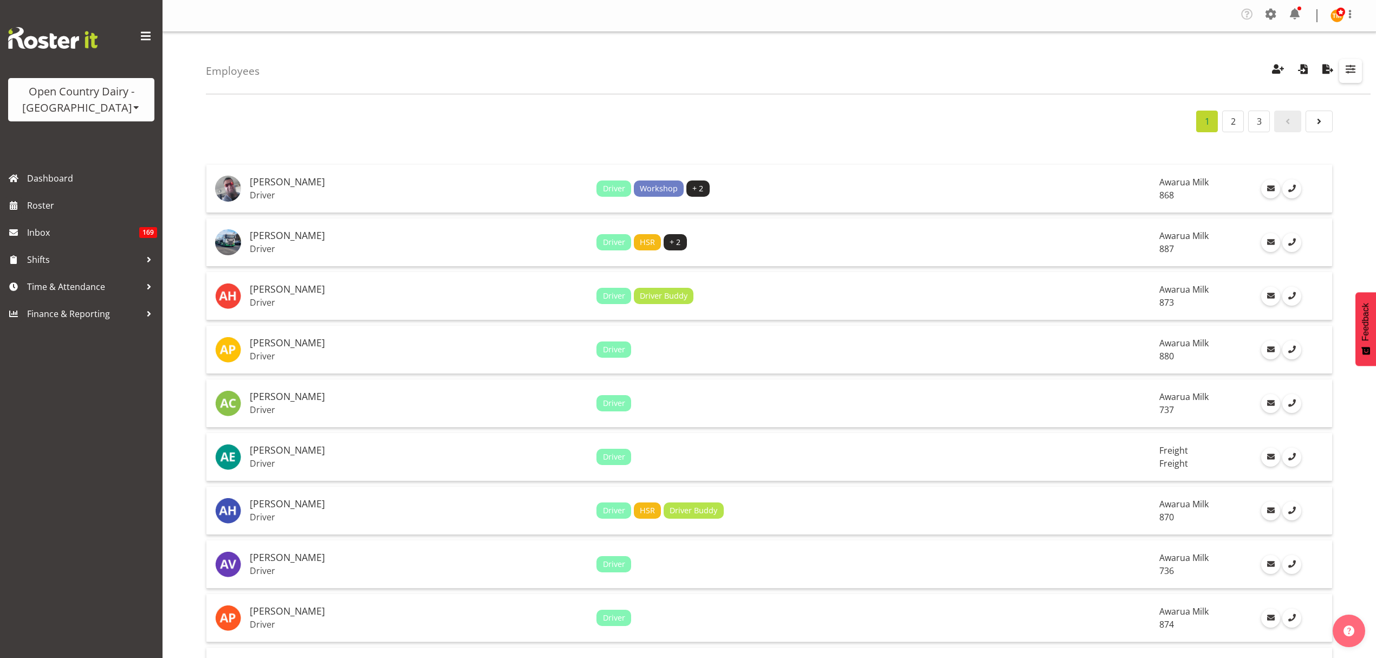
click at [1351, 68] on span "button" at bounding box center [1351, 69] width 14 height 14
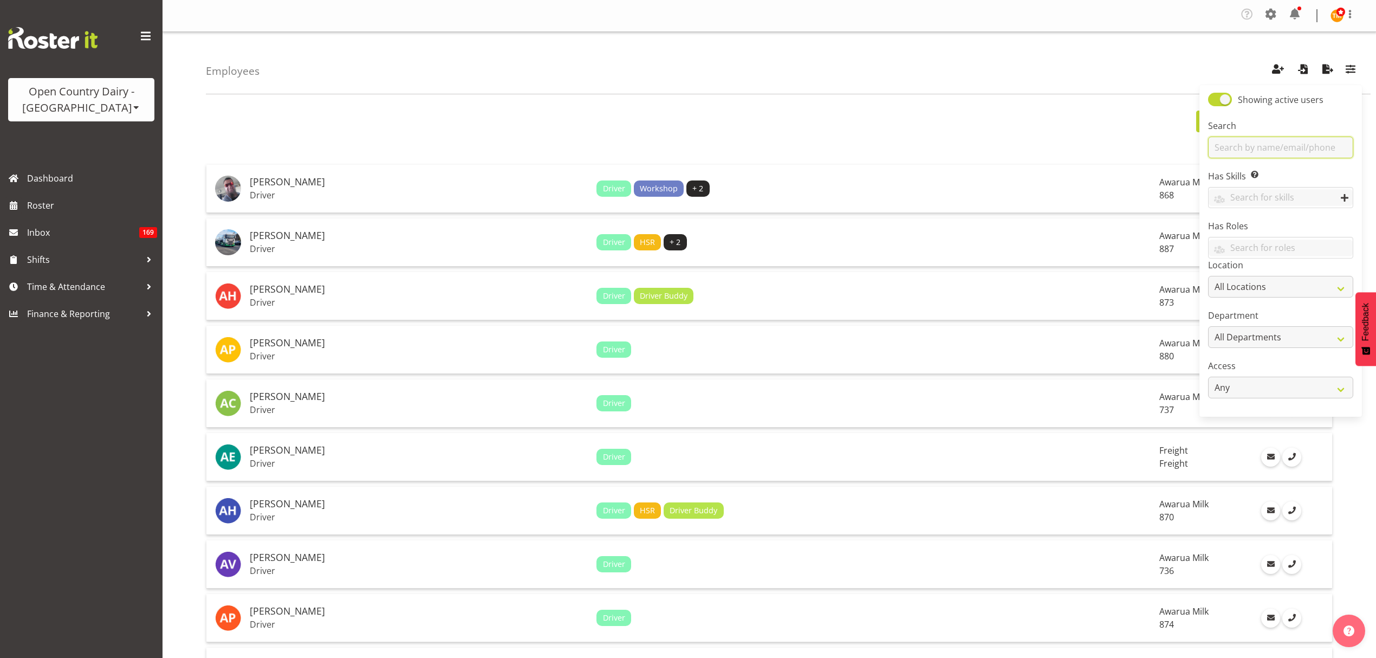
click at [1262, 146] on input "text" at bounding box center [1280, 148] width 145 height 22
drag, startPoint x: 1301, startPoint y: 147, endPoint x: 1310, endPoint y: 147, distance: 9.2
click at [1301, 147] on input "text" at bounding box center [1280, 148] width 145 height 22
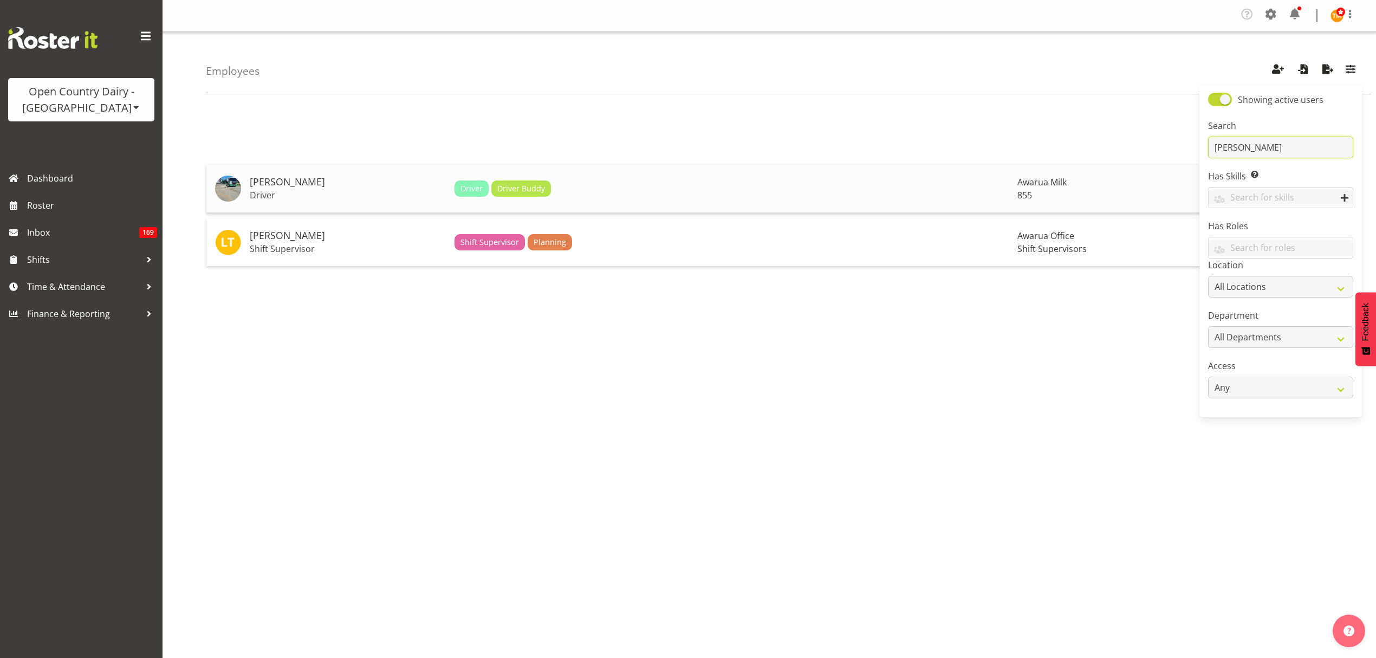
type input "leon"
click at [261, 177] on h5 "Leon Harrison" at bounding box center [348, 182] width 196 height 11
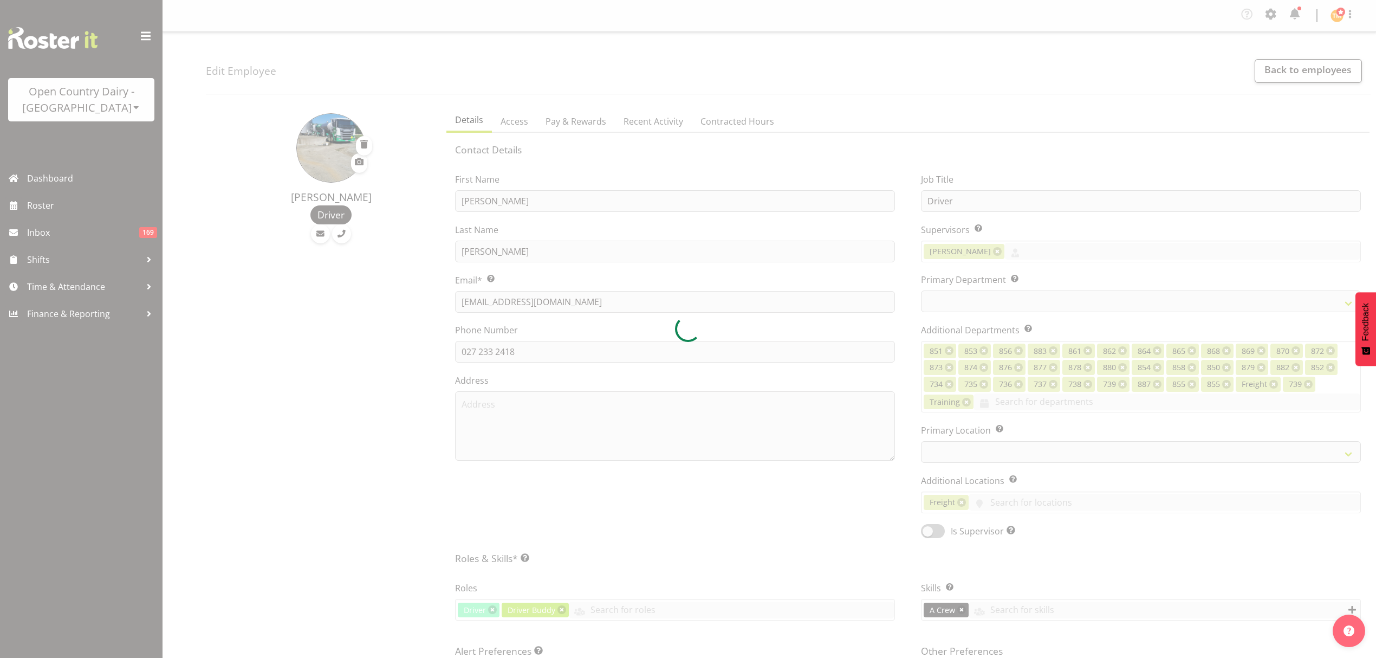
select select "TimelineWeek"
select select
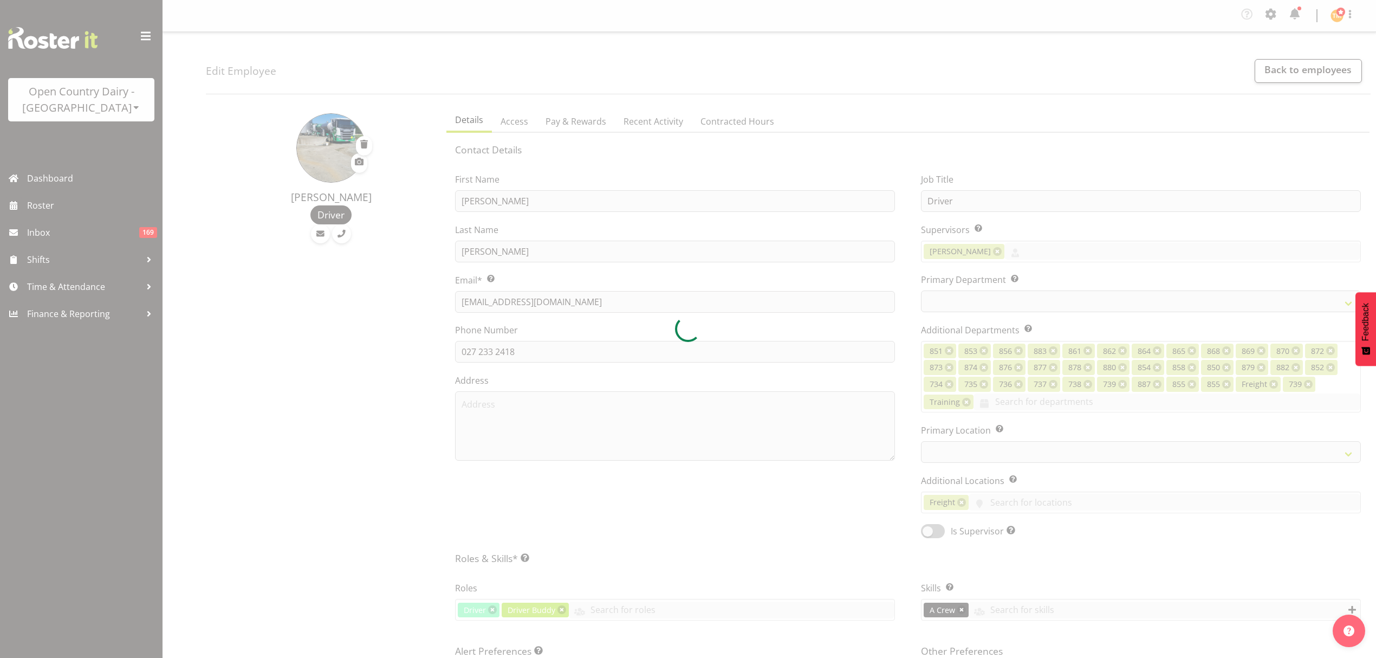
click at [710, 124] on div at bounding box center [688, 329] width 1376 height 658
click at [719, 118] on div at bounding box center [688, 329] width 1376 height 658
select select "668"
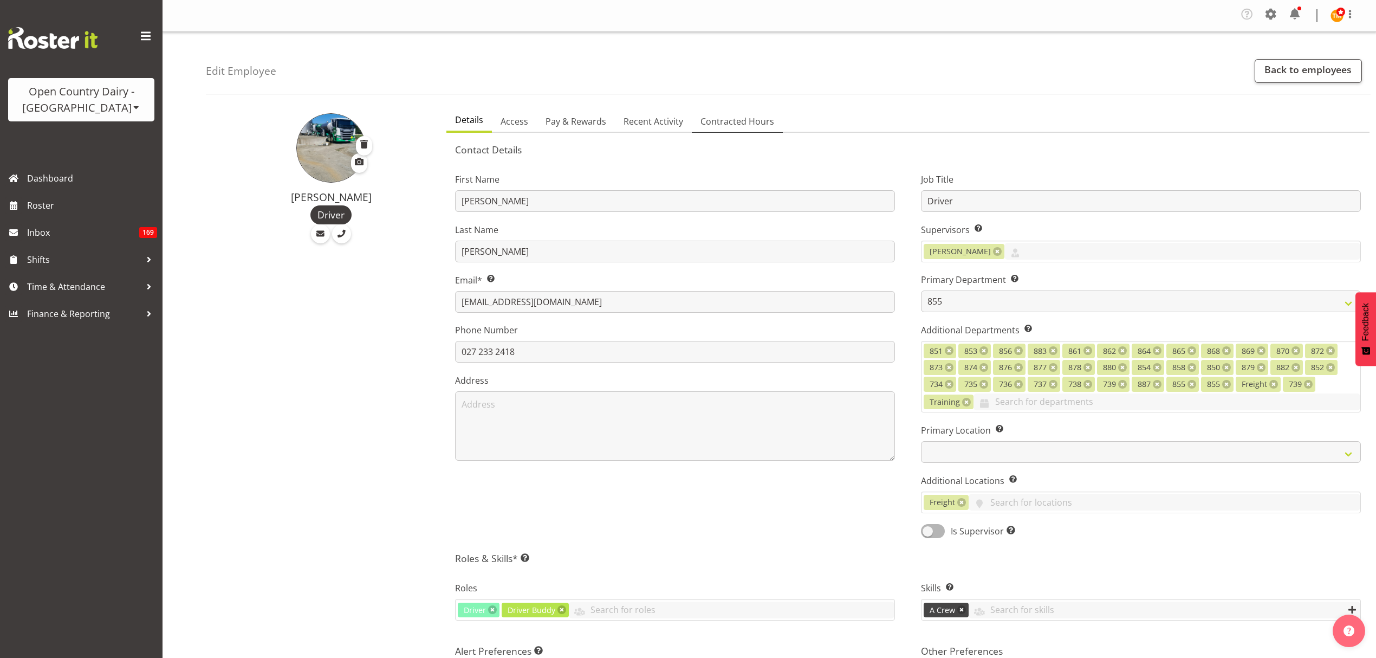
click at [713, 120] on span "Contracted Hours" at bounding box center [738, 121] width 74 height 13
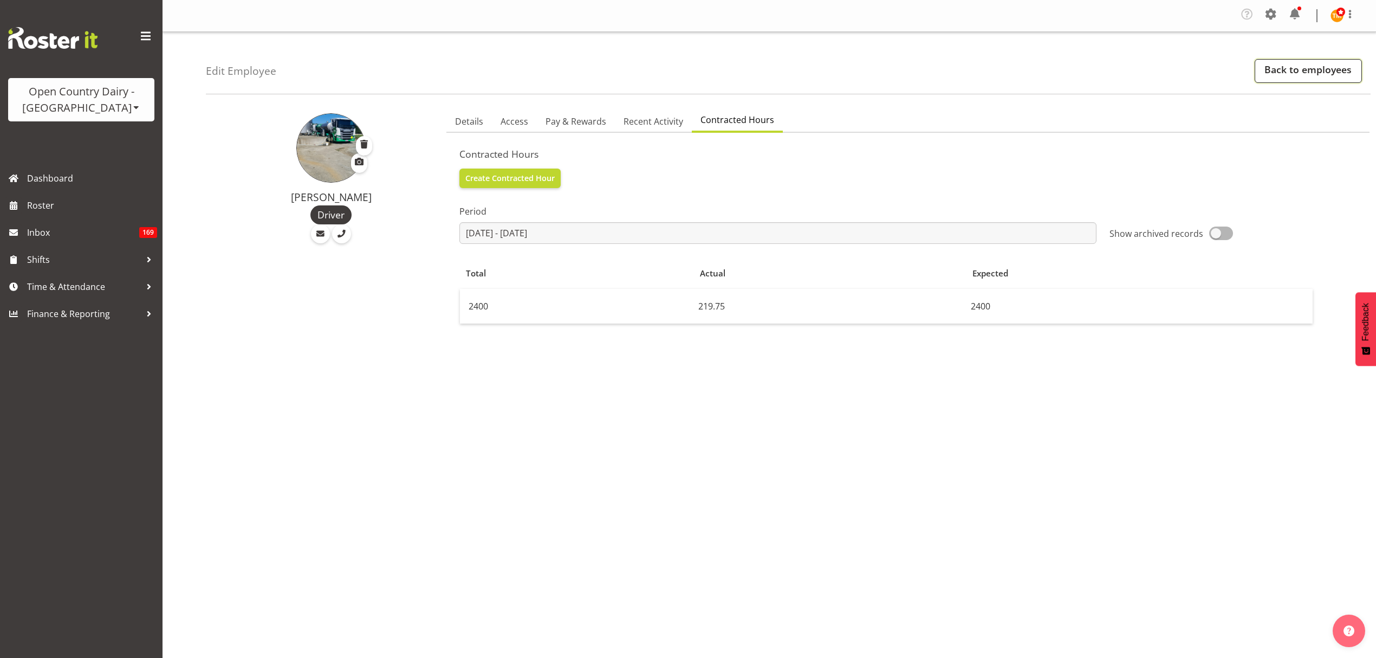
click at [1312, 68] on link "Back to employees" at bounding box center [1308, 71] width 107 height 24
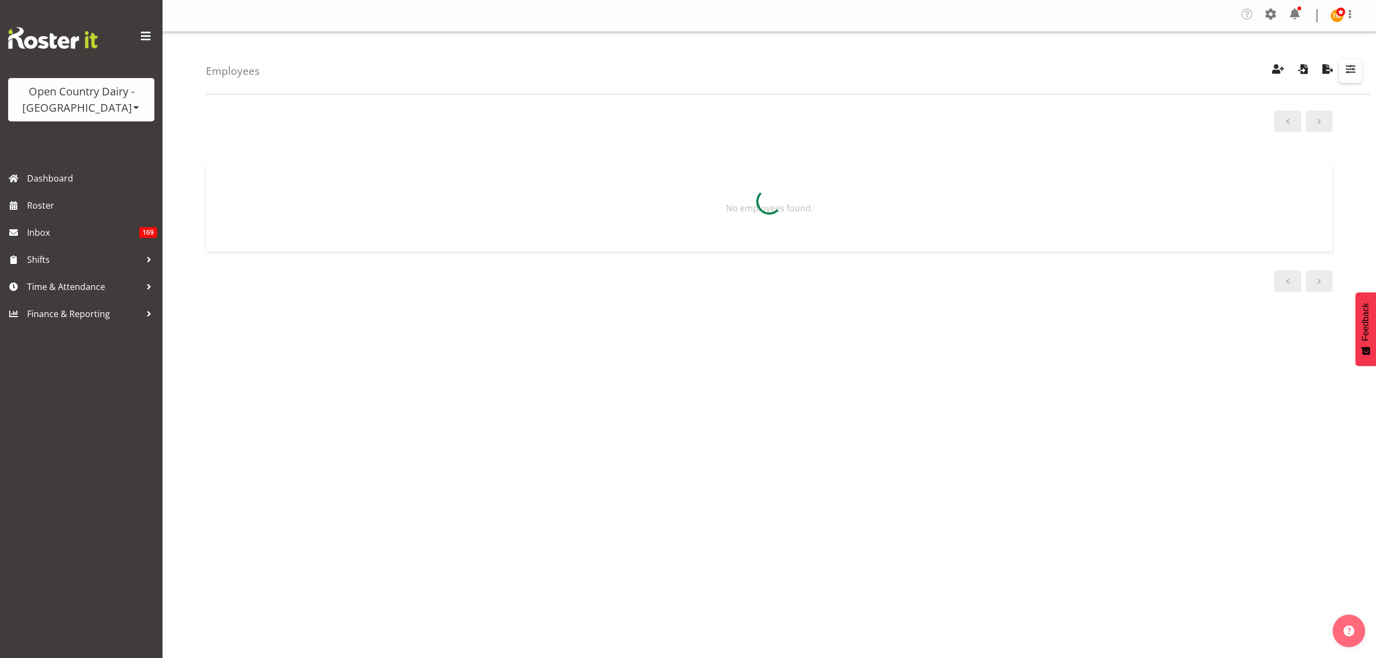
click at [1353, 68] on span "button" at bounding box center [1351, 69] width 14 height 14
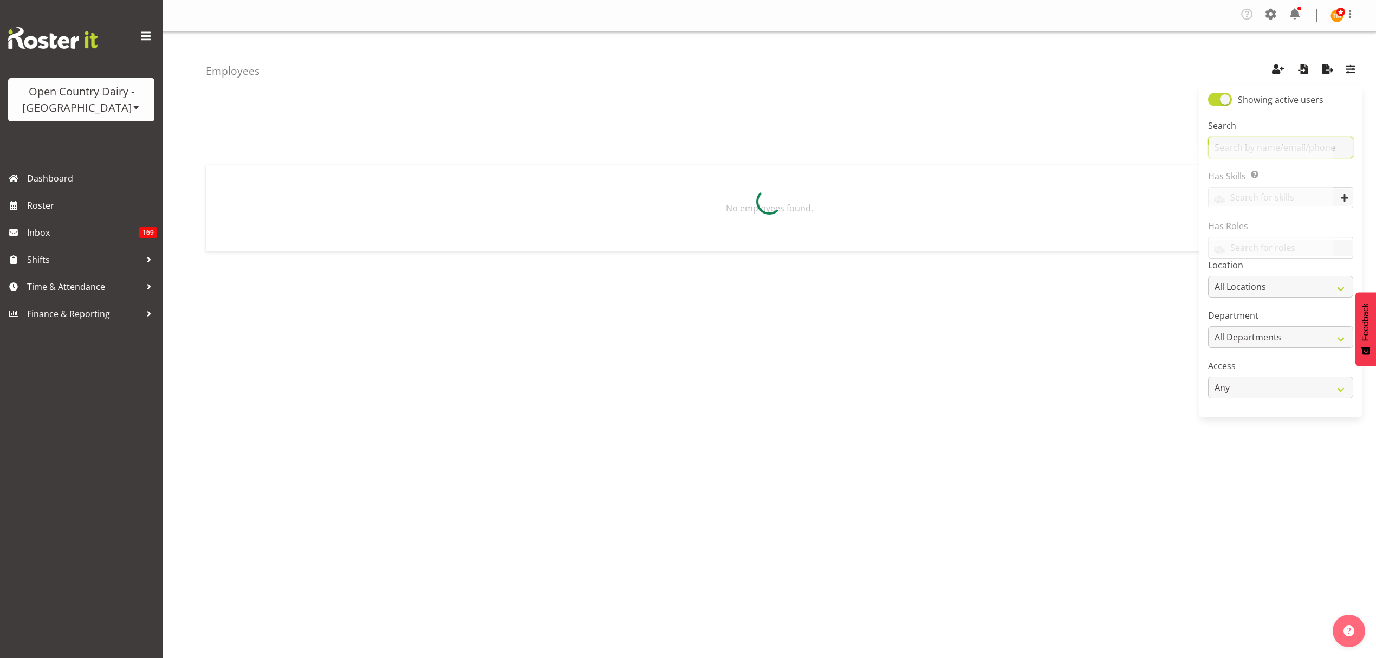
click at [1323, 142] on input "text" at bounding box center [1280, 148] width 145 height 22
type input "martin"
click at [300, 178] on h5 "Martin Black" at bounding box center [358, 182] width 217 height 11
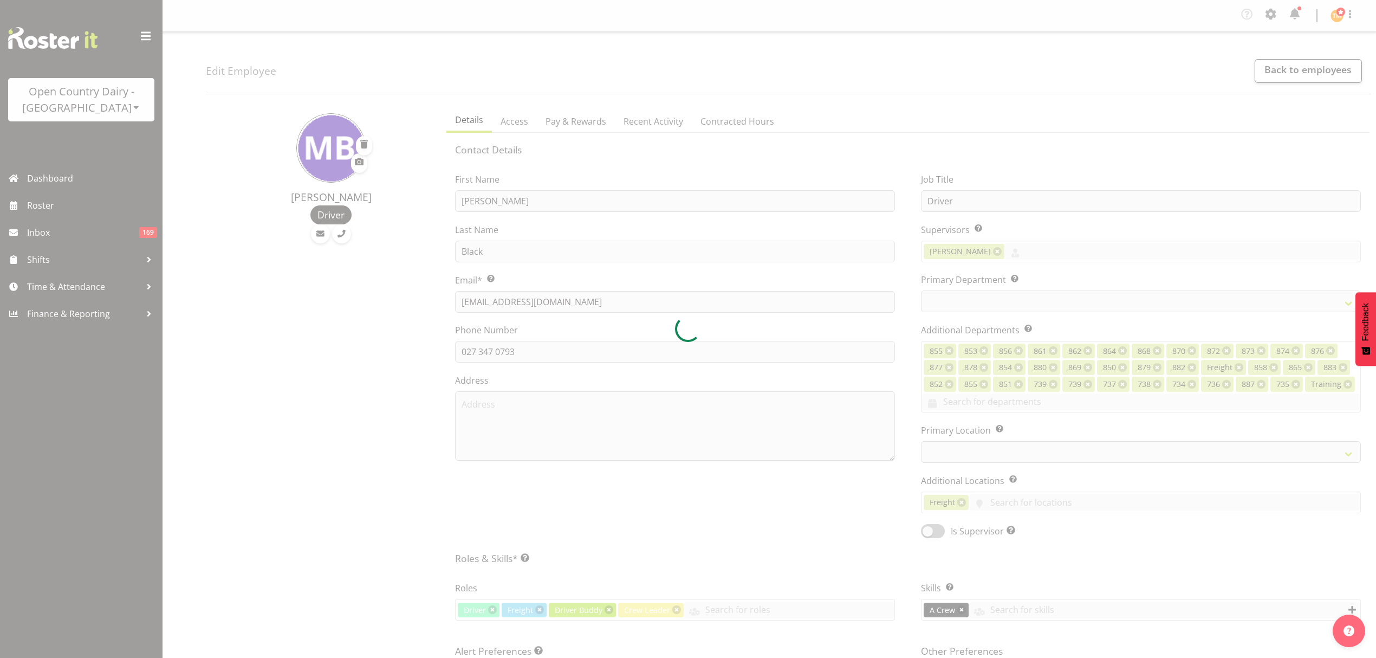
select select "TimelineWeek"
click at [736, 120] on div at bounding box center [688, 329] width 1376 height 658
select select
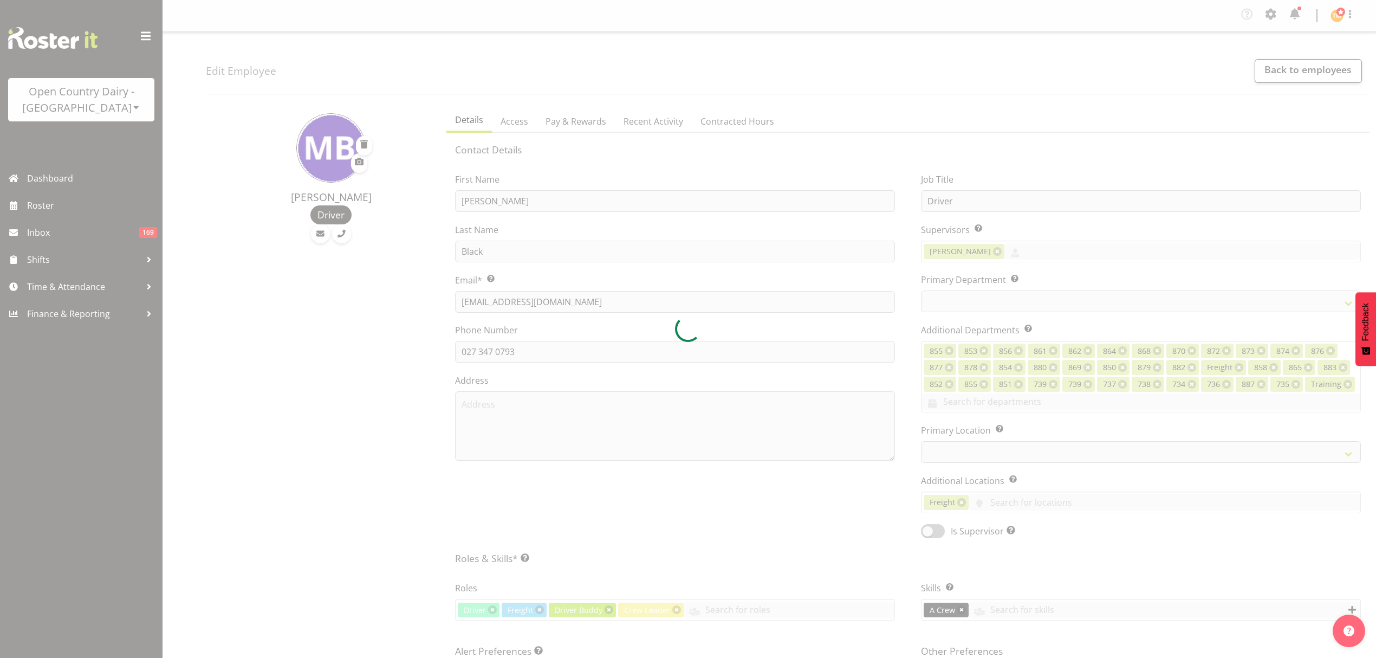
select select
click at [732, 122] on div at bounding box center [688, 329] width 1376 height 658
click at [721, 119] on div at bounding box center [688, 329] width 1376 height 658
select select "667"
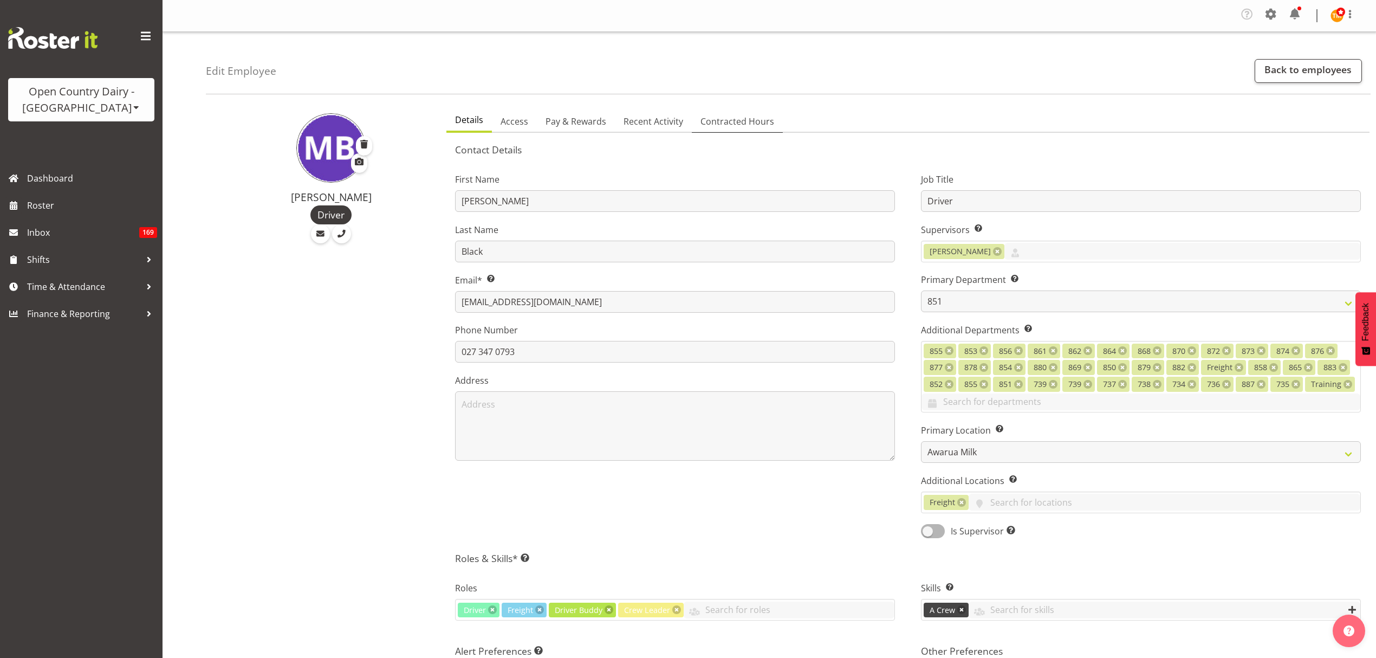
click at [722, 118] on span "Contracted Hours" at bounding box center [738, 121] width 74 height 13
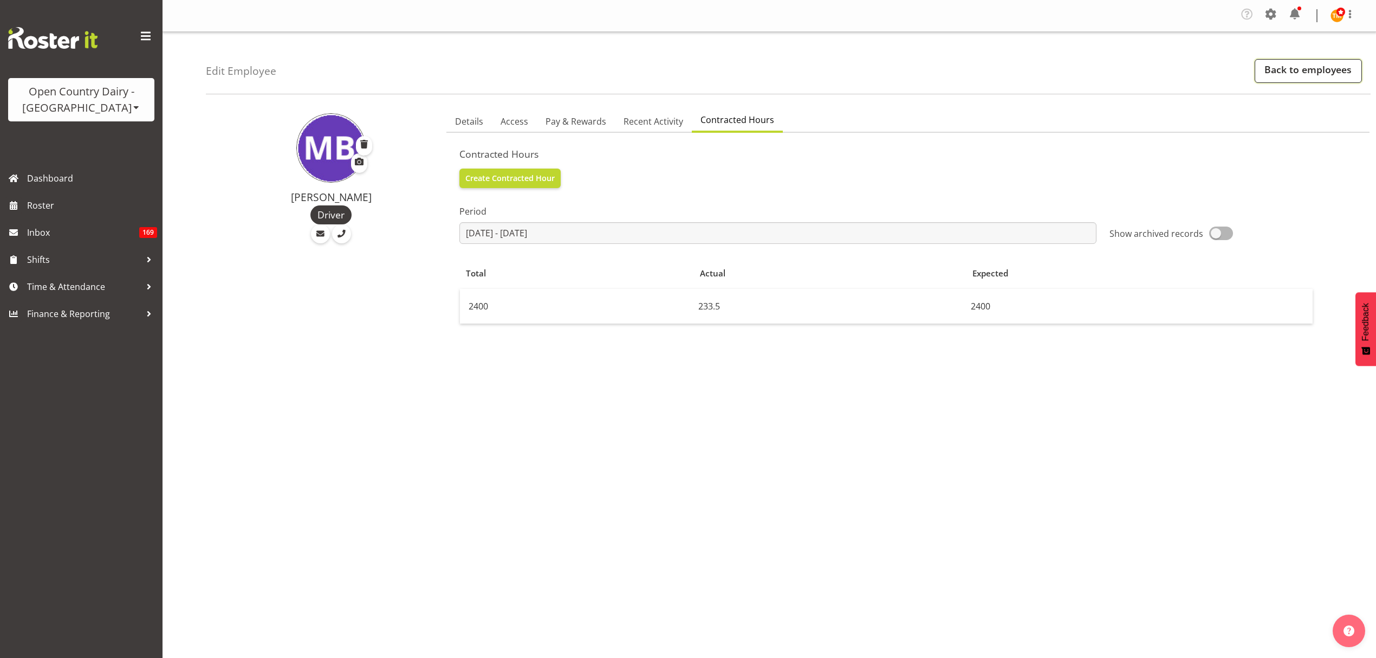
click at [1264, 68] on link "Back to employees" at bounding box center [1308, 71] width 107 height 24
